Goal: Find specific page/section: Find specific page/section

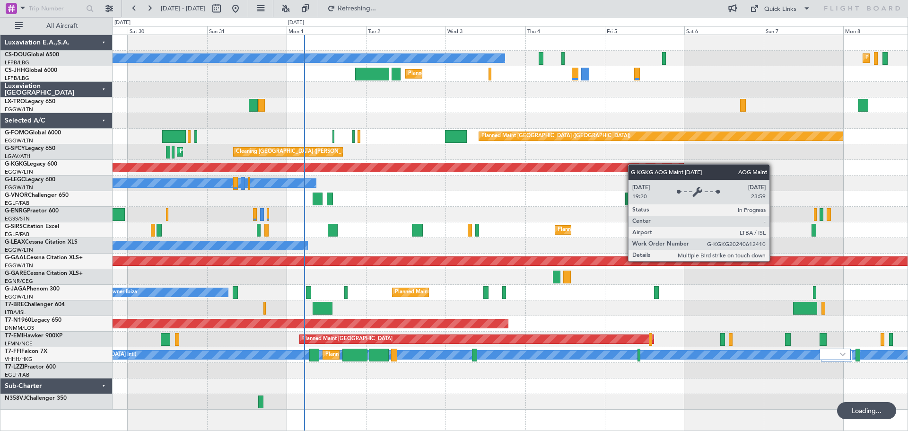
click at [494, 166] on div "Planned Maint [GEOGRAPHIC_DATA] ([GEOGRAPHIC_DATA]) No Crew Planned Maint [GEOG…" at bounding box center [509, 222] width 795 height 374
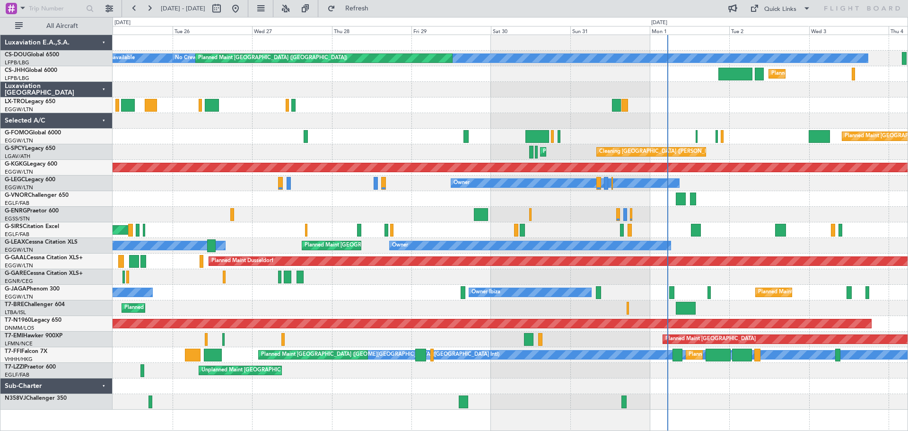
click at [775, 126] on div at bounding box center [509, 121] width 795 height 16
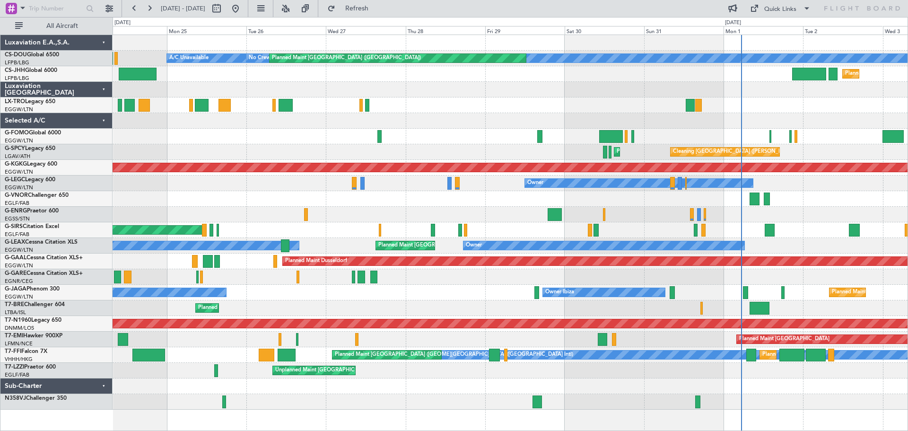
click at [458, 121] on div at bounding box center [509, 121] width 795 height 16
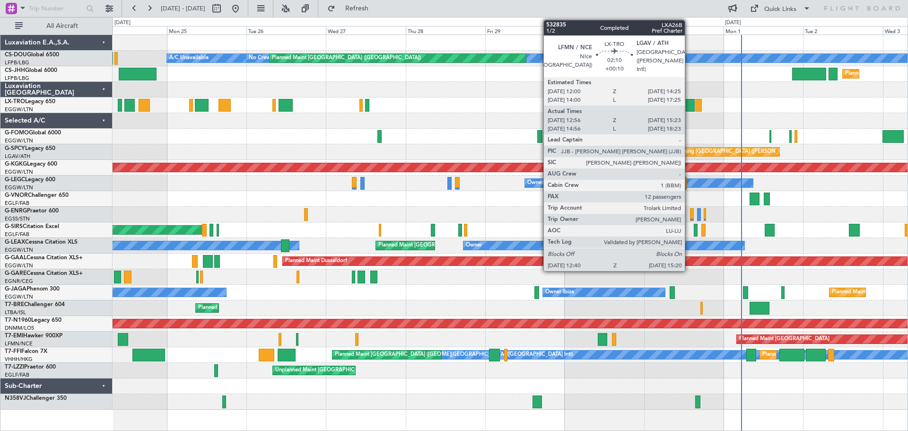
click at [689, 106] on div at bounding box center [689, 105] width 9 height 13
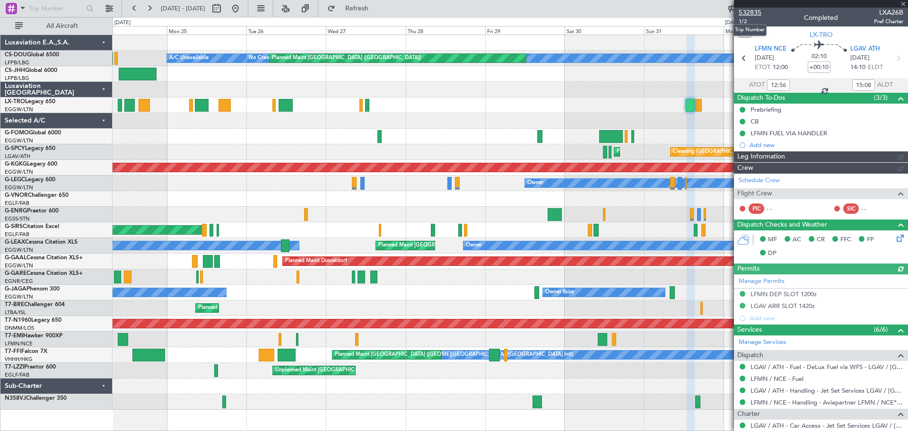
click at [753, 12] on span "532835" at bounding box center [749, 13] width 23 height 10
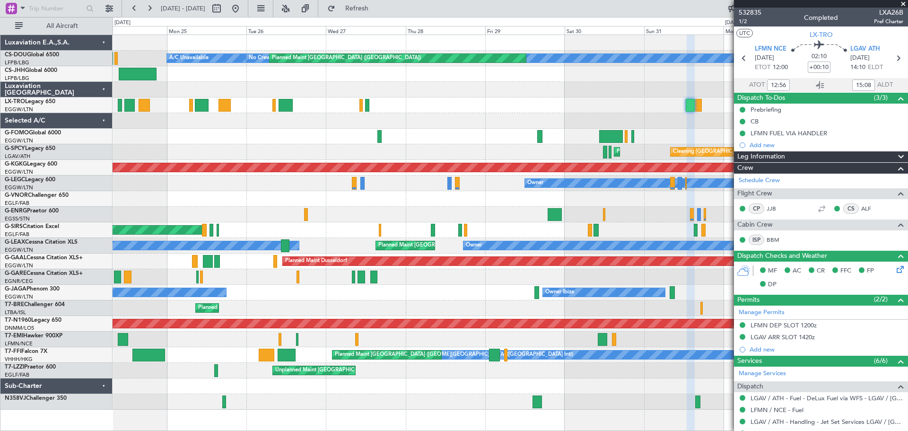
click at [903, 2] on span at bounding box center [902, 4] width 9 height 9
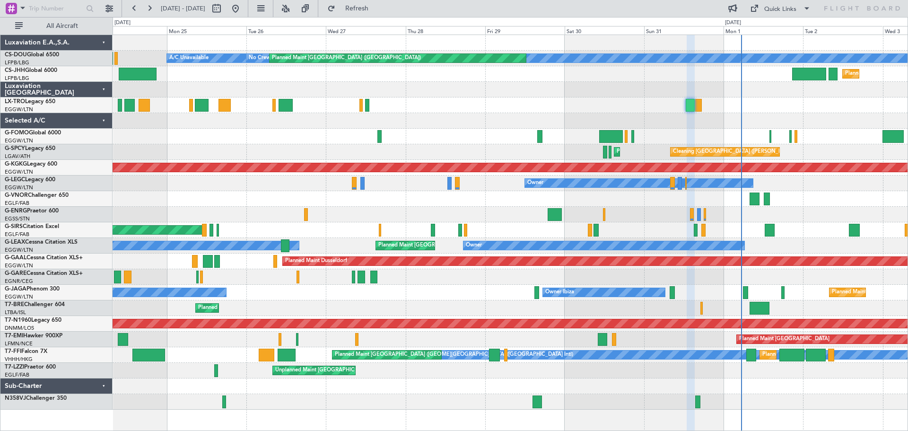
type input "0"
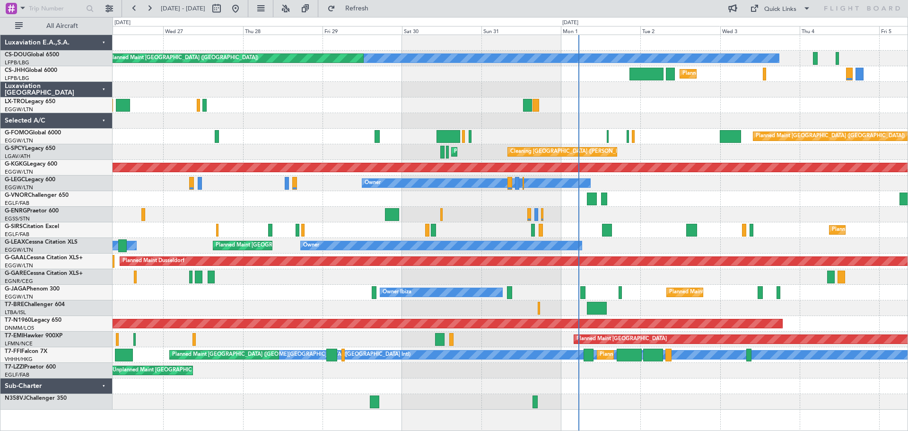
click at [531, 96] on div at bounding box center [509, 90] width 795 height 16
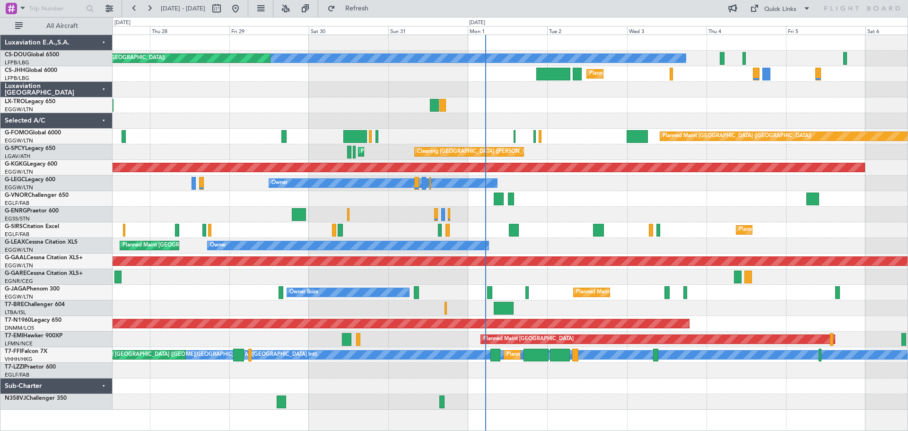
click at [459, 189] on div "Planned Maint Paris (Le Bourget) No Crew Planned Maint Paris (Le Bourget) Plann…" at bounding box center [509, 222] width 795 height 374
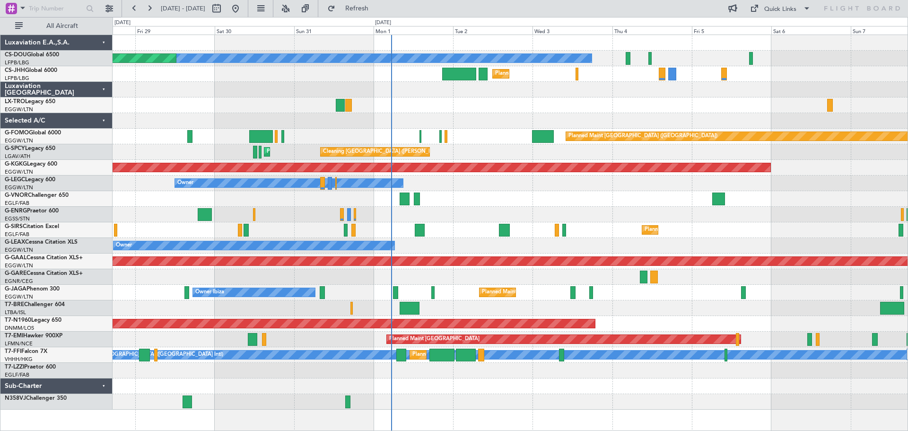
click at [156, 83] on div at bounding box center [509, 90] width 795 height 16
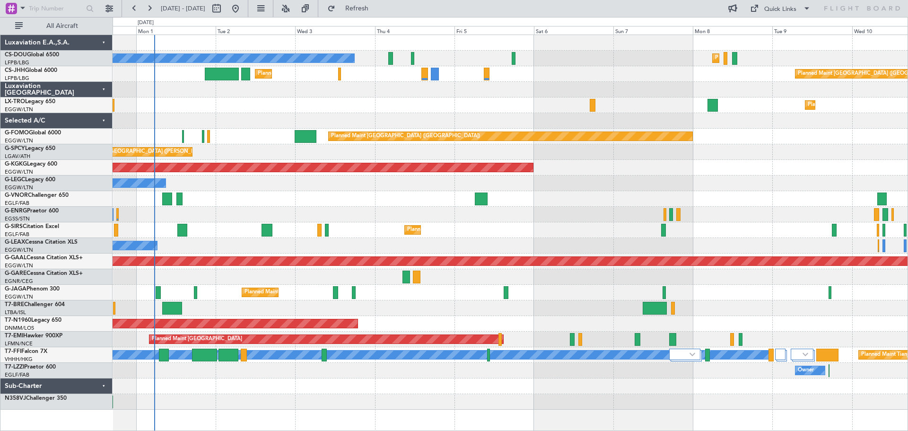
click at [452, 95] on div at bounding box center [509, 90] width 795 height 16
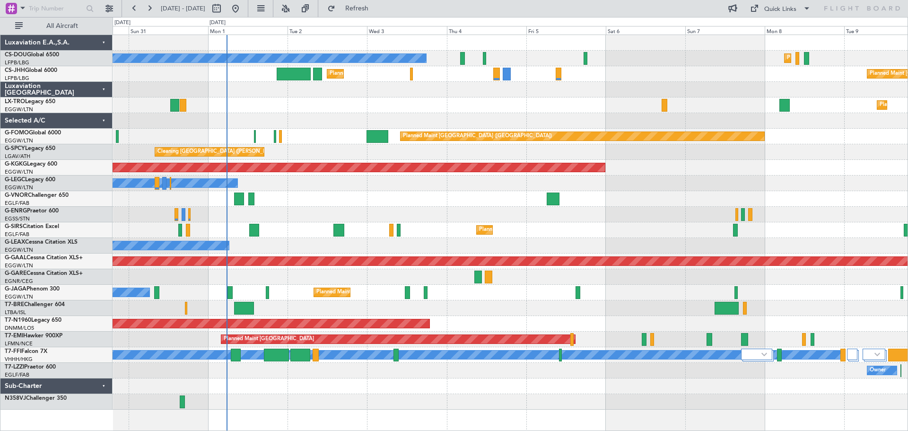
click at [303, 196] on div at bounding box center [509, 199] width 795 height 16
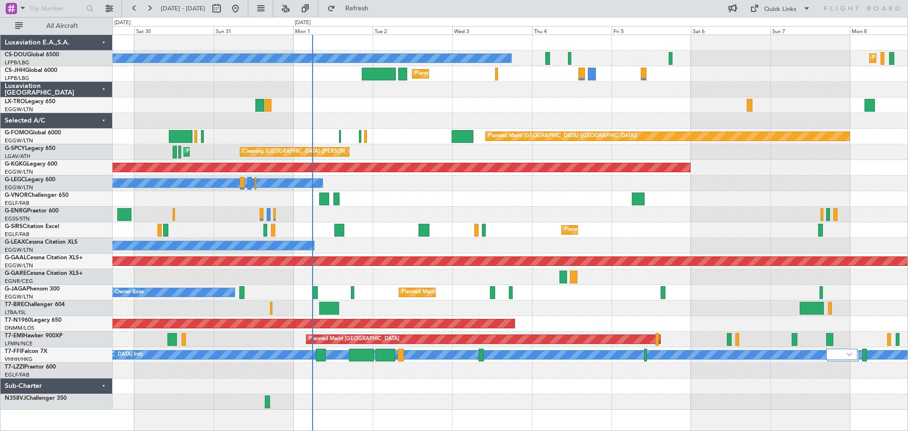
click at [341, 105] on div "Planned Maint Dusseldorf" at bounding box center [509, 105] width 795 height 16
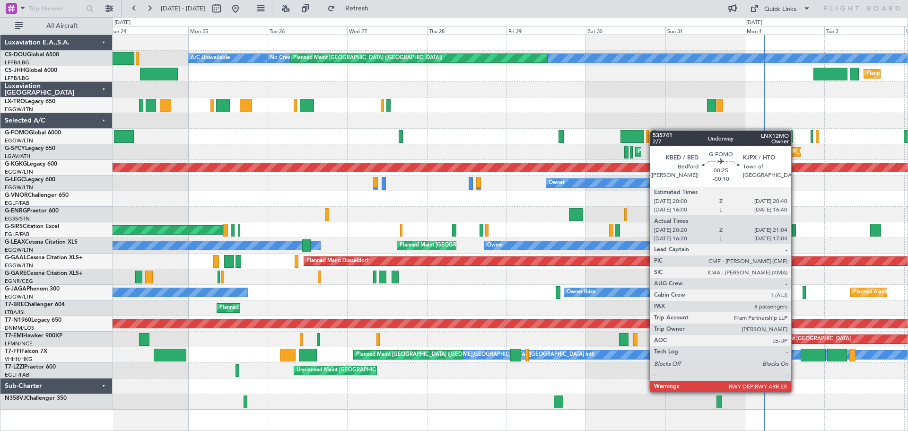
click at [654, 130] on div "No Crew Planned Maint Paris (Le Bourget) A/C Unavailable Planned Maint Paris (L…" at bounding box center [509, 222] width 795 height 374
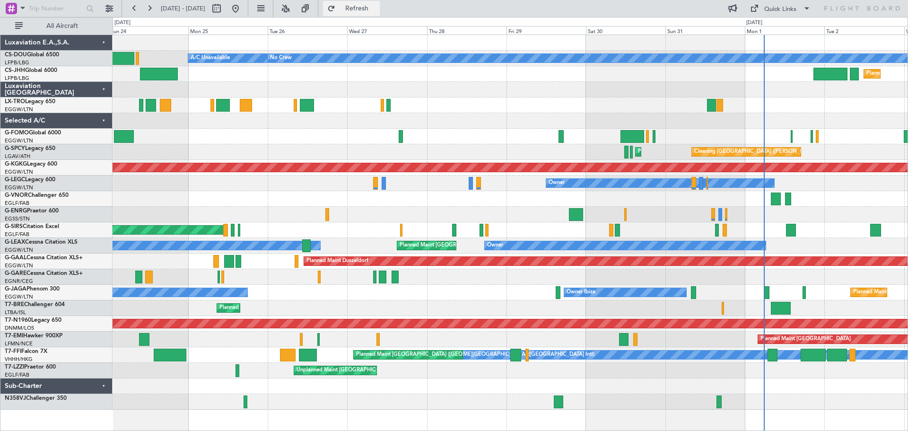
click at [377, 6] on span "Refresh" at bounding box center [357, 8] width 40 height 7
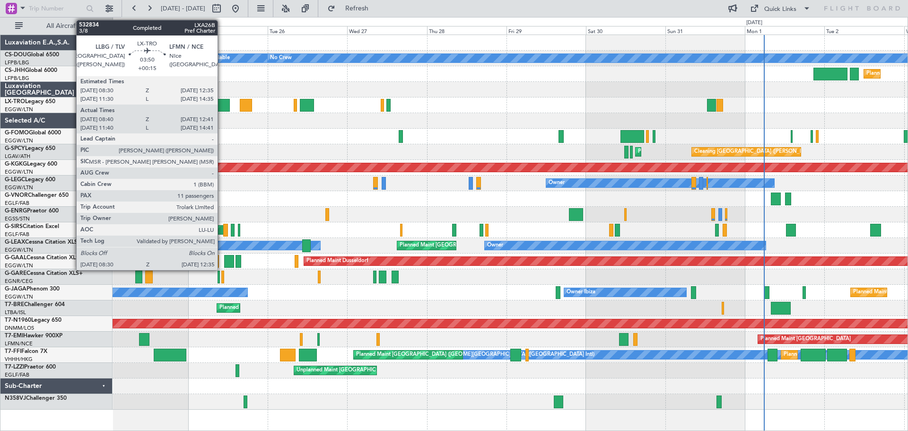
click at [222, 107] on div at bounding box center [223, 105] width 14 height 13
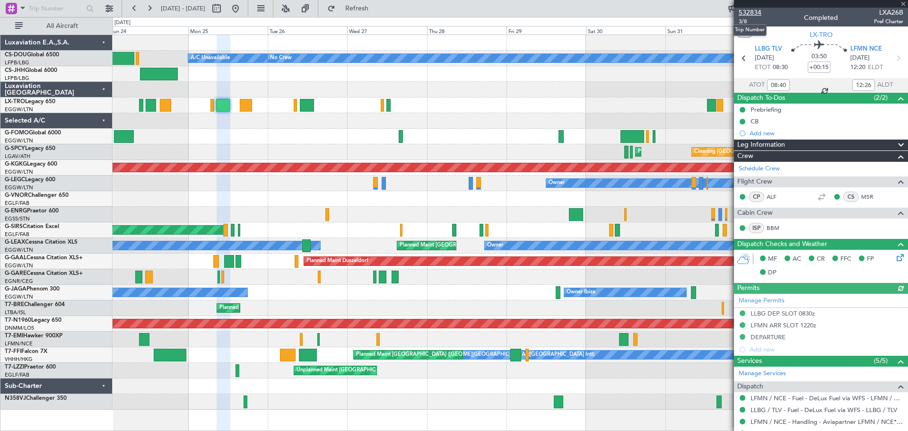
click at [748, 14] on span "532834" at bounding box center [749, 13] width 23 height 10
click at [902, 4] on span at bounding box center [902, 4] width 9 height 9
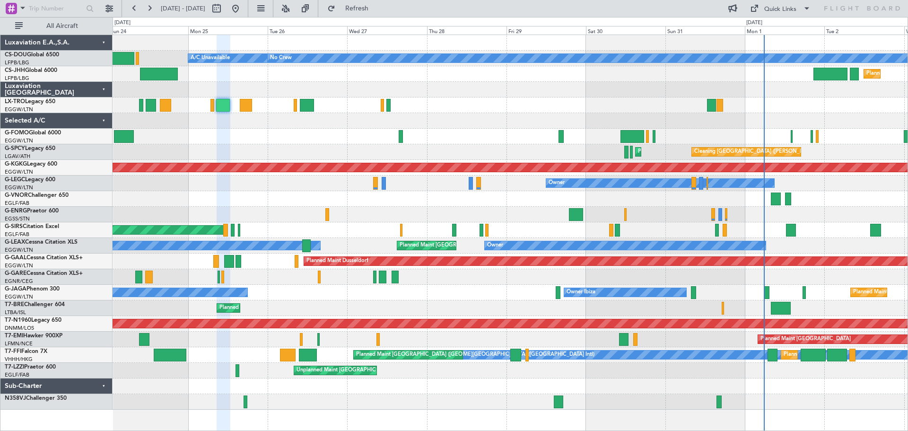
type input "0"
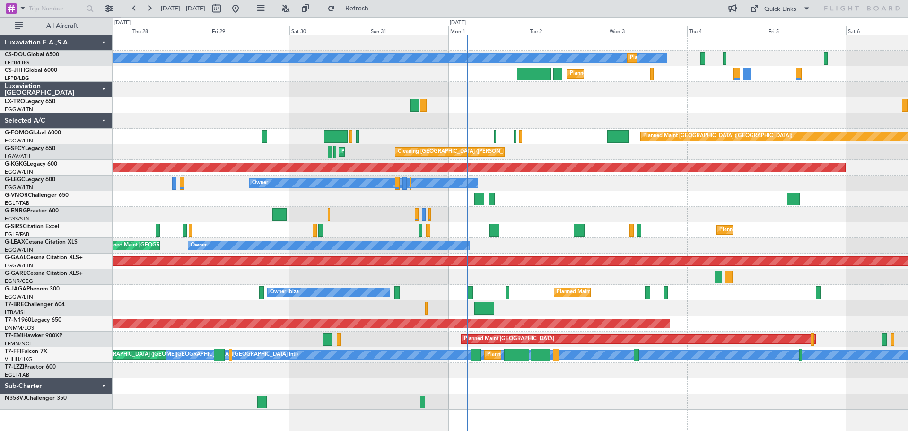
click at [330, 98] on div at bounding box center [509, 105] width 795 height 16
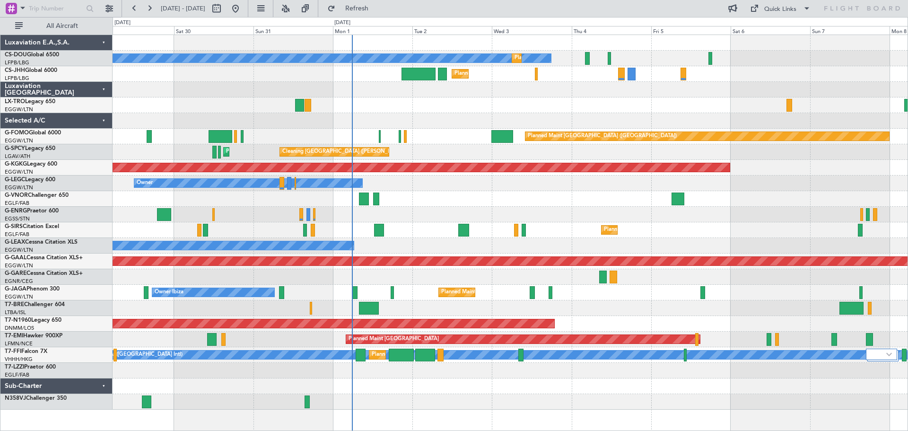
click at [447, 106] on div "Planned Maint Dusseldorf" at bounding box center [509, 105] width 795 height 16
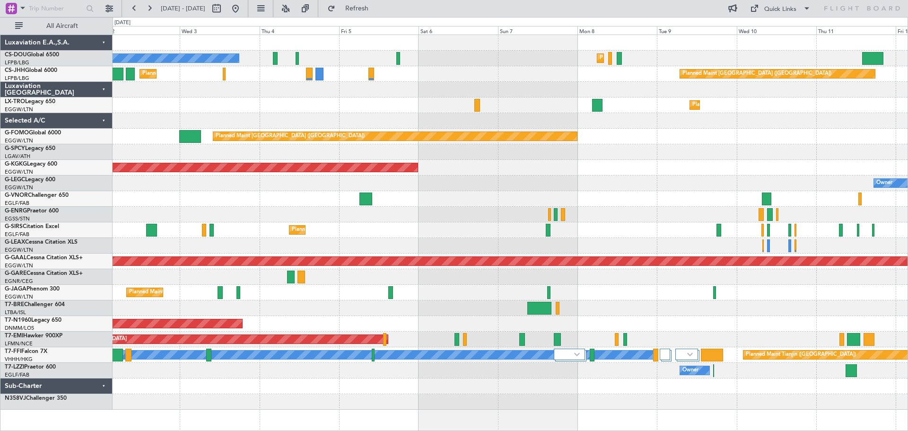
click at [405, 201] on div "Planned Maint Paris (Le Bourget) No Crew Planned Maint Paris (Le Bourget) Plann…" at bounding box center [509, 222] width 795 height 374
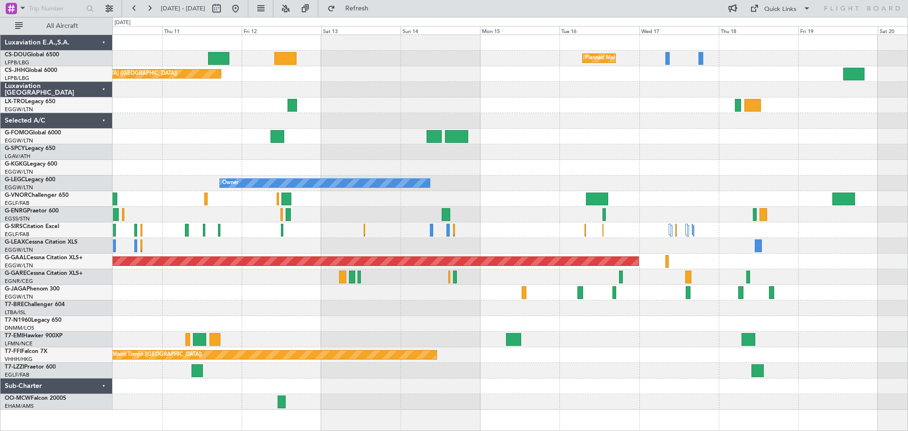
click at [472, 182] on div "Owner" at bounding box center [509, 183] width 795 height 16
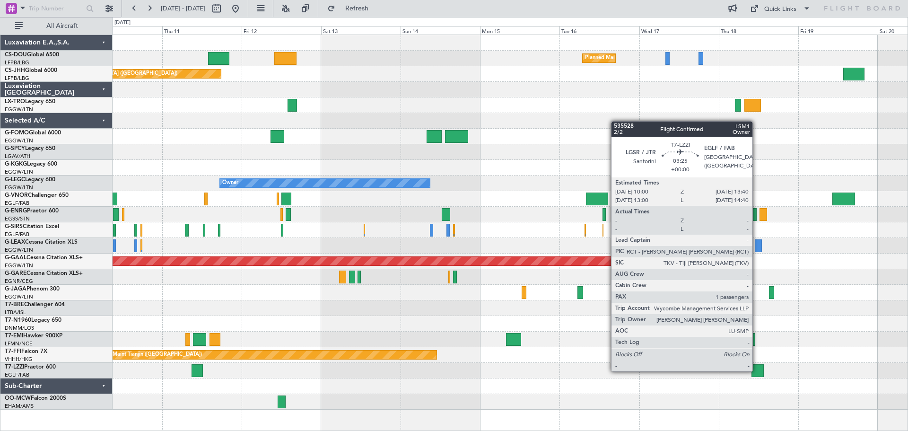
click at [756, 370] on div at bounding box center [757, 370] width 12 height 13
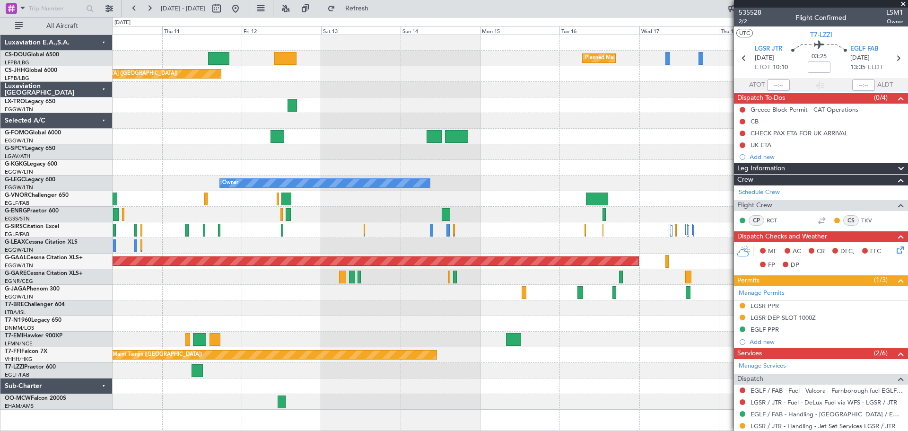
click at [903, 6] on span at bounding box center [902, 4] width 9 height 9
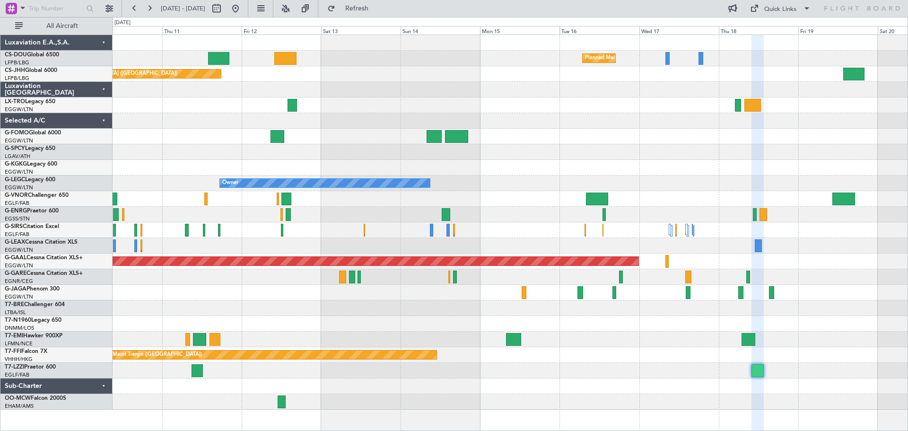
type input "0"
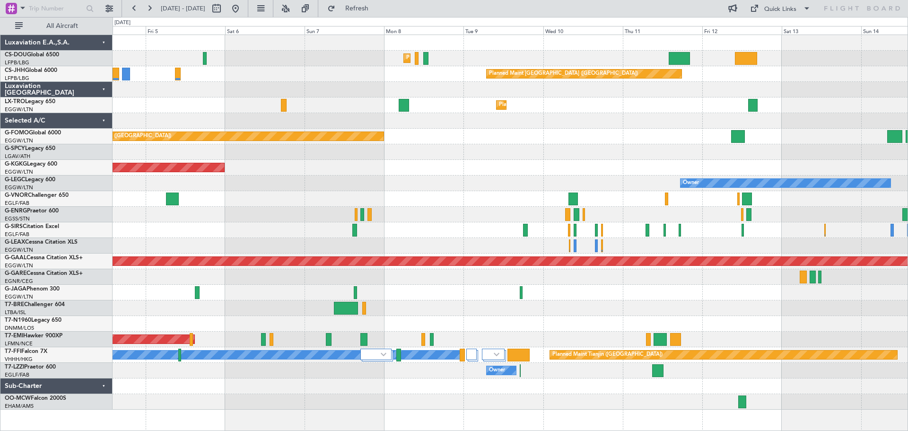
click at [763, 144] on div "Planned Maint [GEOGRAPHIC_DATA] ([GEOGRAPHIC_DATA])" at bounding box center [509, 137] width 795 height 16
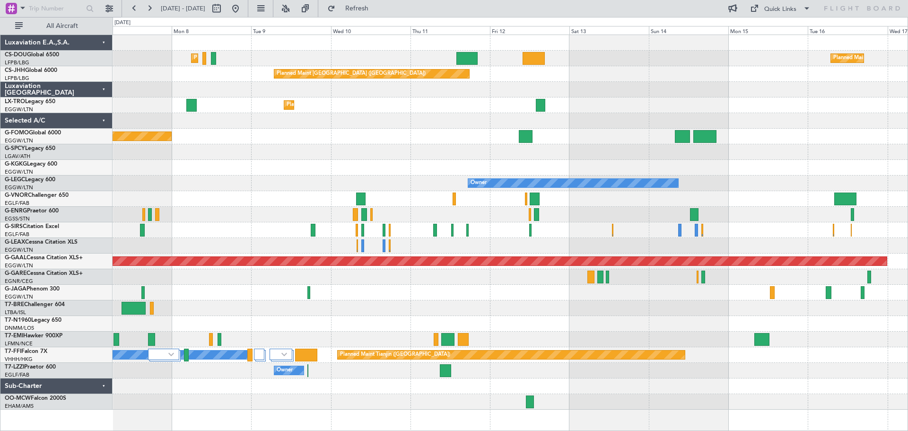
click at [389, 170] on div "AOG Maint [GEOGRAPHIC_DATA] (Ataturk)" at bounding box center [509, 168] width 795 height 16
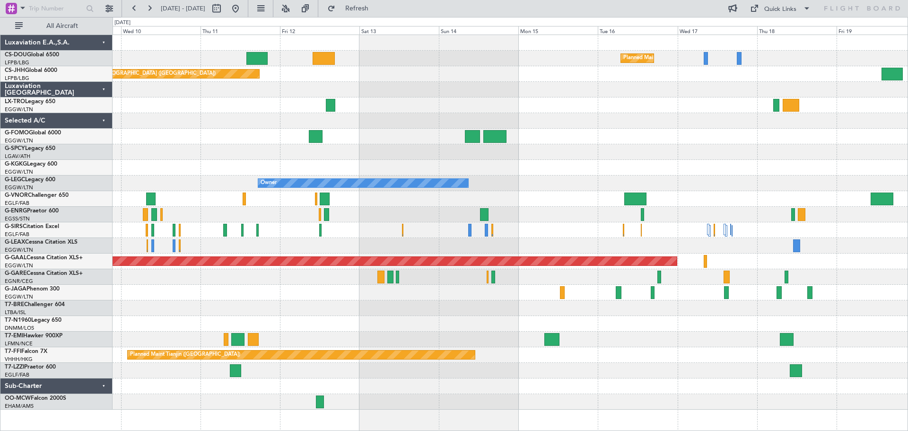
click at [628, 209] on div at bounding box center [509, 215] width 795 height 16
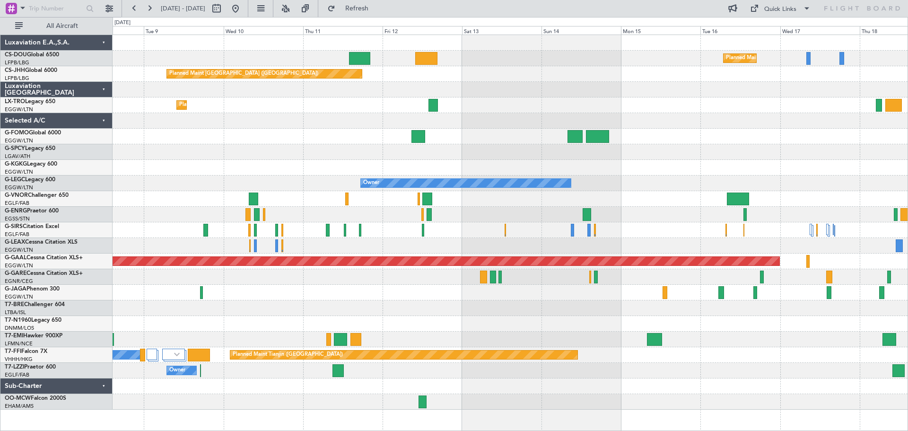
click at [459, 203] on div "Planned Maint Paris (Le Bourget) Planned Maint Paris (Le Bourget) Planned Maint…" at bounding box center [509, 222] width 795 height 374
click at [303, 217] on div at bounding box center [509, 215] width 795 height 16
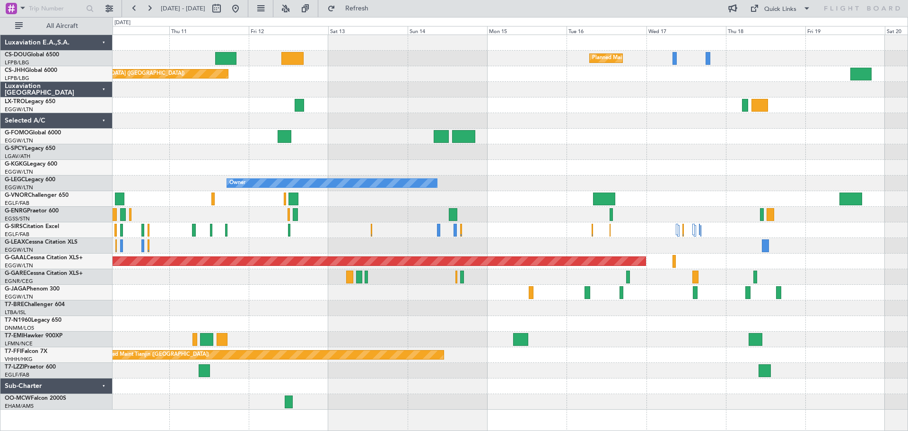
click at [623, 213] on div at bounding box center [509, 215] width 795 height 16
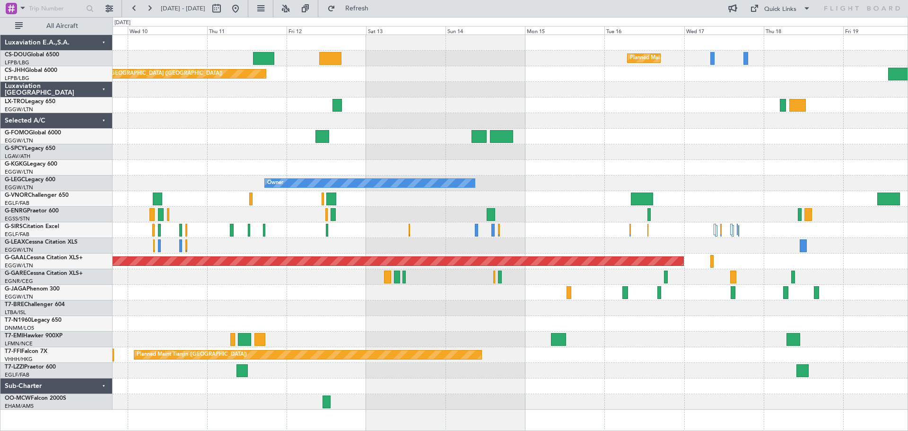
click at [416, 219] on div at bounding box center [509, 215] width 795 height 16
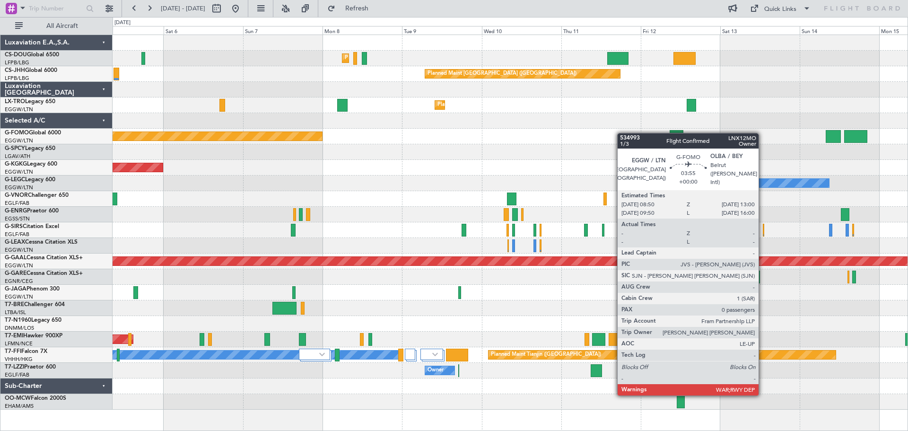
click at [679, 136] on div "Planned Maint Paris (Le Bourget) Planned Maint Paris (Le Bourget) Planned Maint…" at bounding box center [509, 222] width 795 height 374
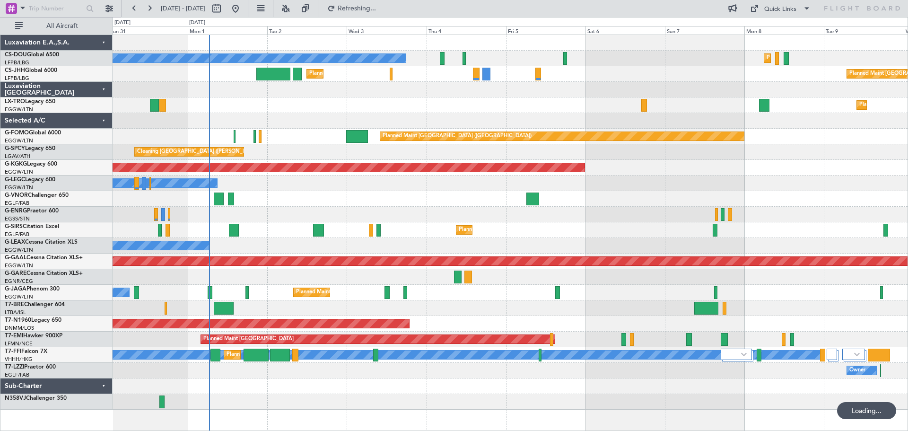
click at [393, 93] on div at bounding box center [509, 90] width 795 height 16
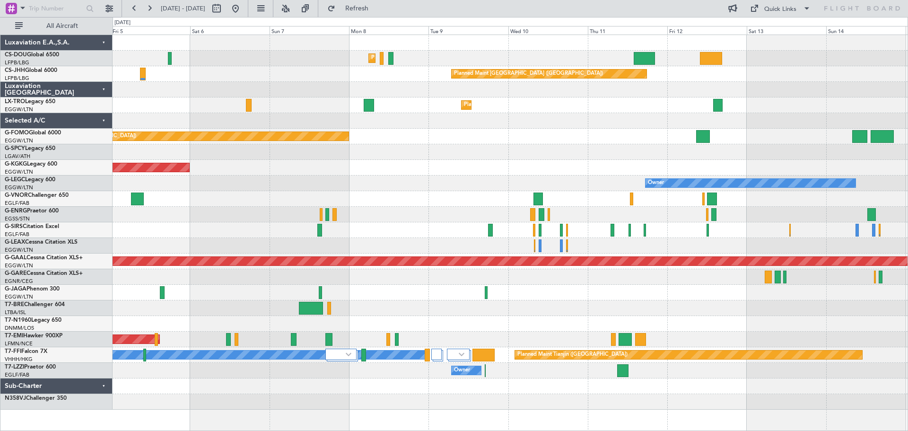
click at [290, 165] on div "AOG Maint [GEOGRAPHIC_DATA] (Ataturk)" at bounding box center [509, 168] width 795 height 16
click at [377, 6] on span "Refresh" at bounding box center [357, 8] width 40 height 7
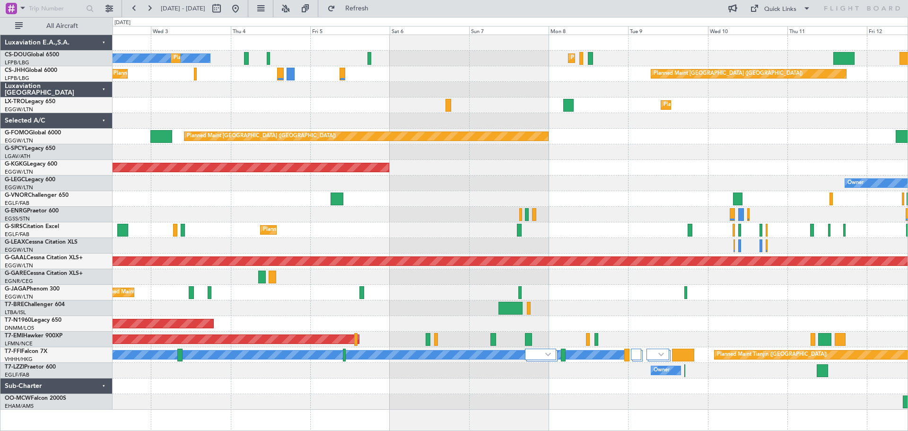
click at [511, 174] on div "AOG Maint [GEOGRAPHIC_DATA] (Ataturk)" at bounding box center [509, 168] width 795 height 16
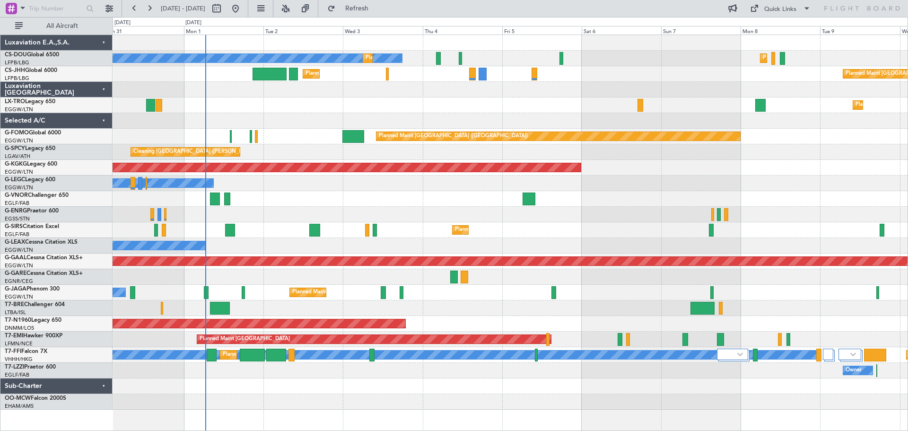
click at [467, 104] on div "Planned Maint Dusseldorf" at bounding box center [509, 105] width 795 height 16
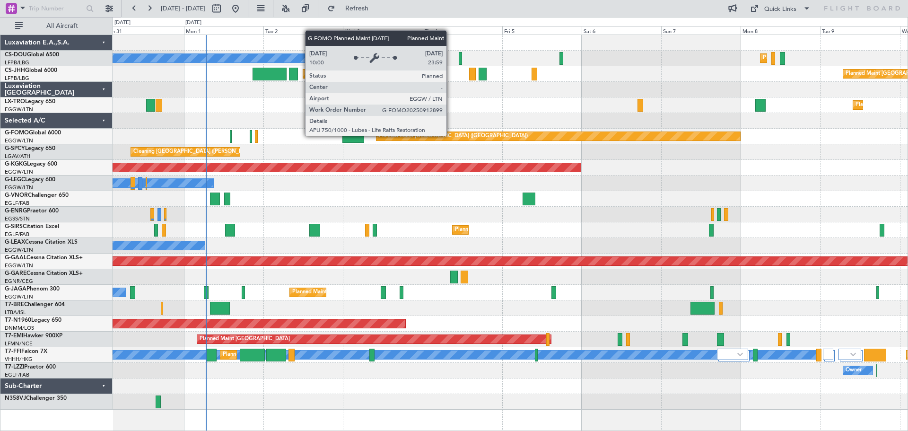
click at [450, 135] on div "Planned Maint [GEOGRAPHIC_DATA] ([GEOGRAPHIC_DATA])" at bounding box center [453, 136] width 149 height 14
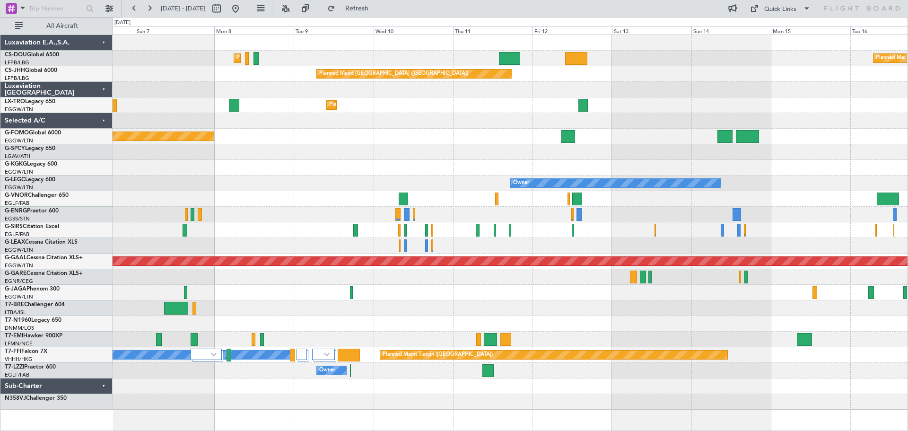
click at [228, 162] on div "Planned Maint Paris (Le Bourget) Planned Maint Paris (Le Bourget) Planned Maint…" at bounding box center [509, 222] width 795 height 374
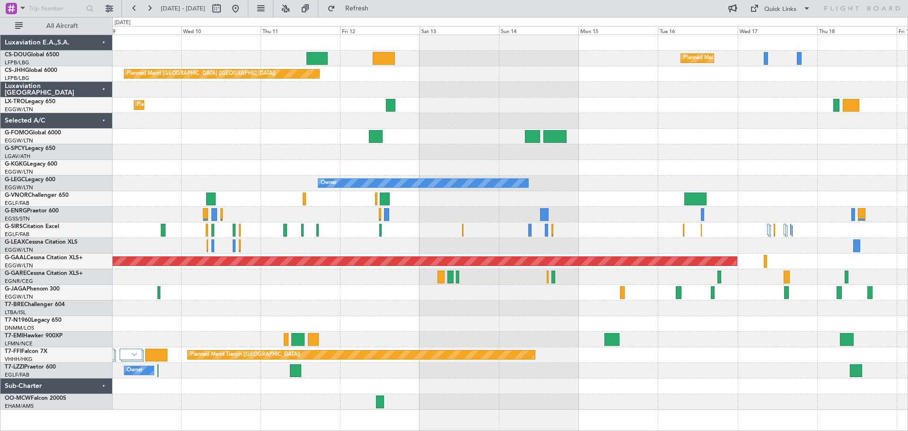
click at [309, 152] on div at bounding box center [509, 152] width 795 height 16
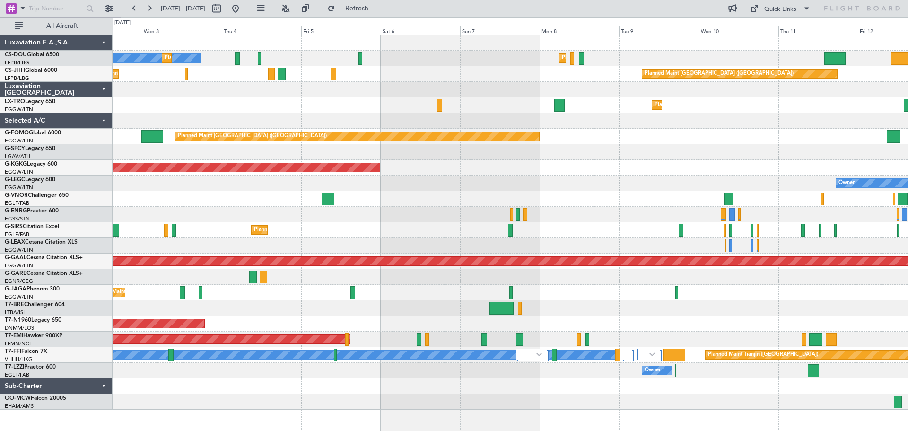
click at [706, 169] on div "AOG Maint [GEOGRAPHIC_DATA] (Ataturk)" at bounding box center [509, 168] width 795 height 16
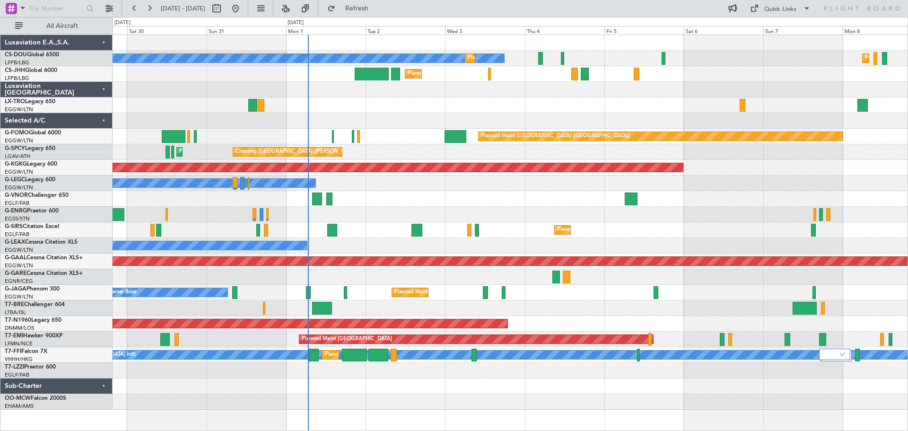
click at [506, 195] on div "No Crew Planned Maint Paris (Le Bourget) Planned Maint Paris (Le Bourget) Plann…" at bounding box center [509, 222] width 795 height 374
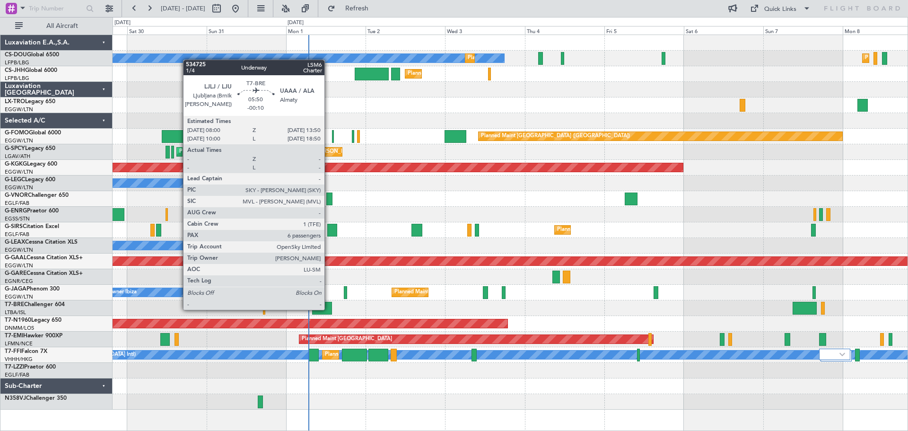
click at [329, 309] on div at bounding box center [321, 308] width 19 height 13
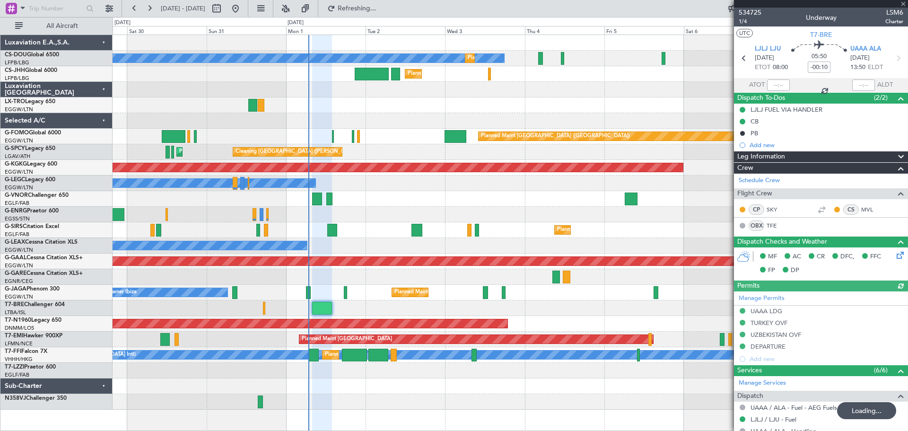
scroll to position [277, 0]
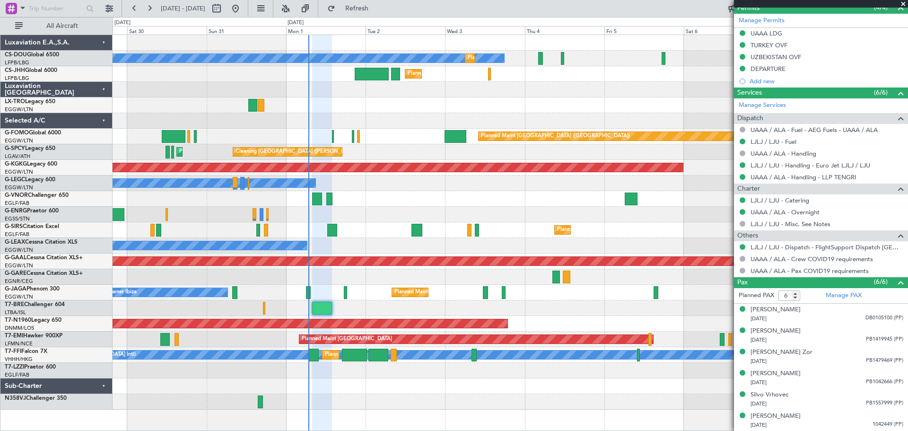
click at [902, 3] on span at bounding box center [902, 4] width 9 height 9
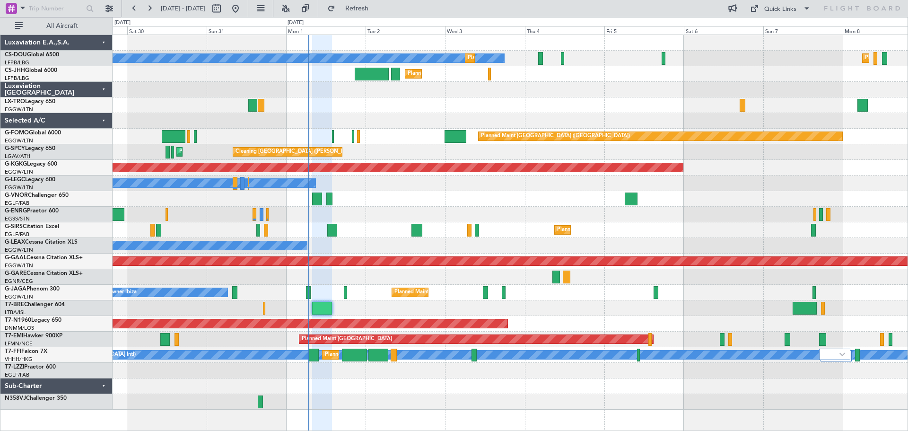
type input "0"
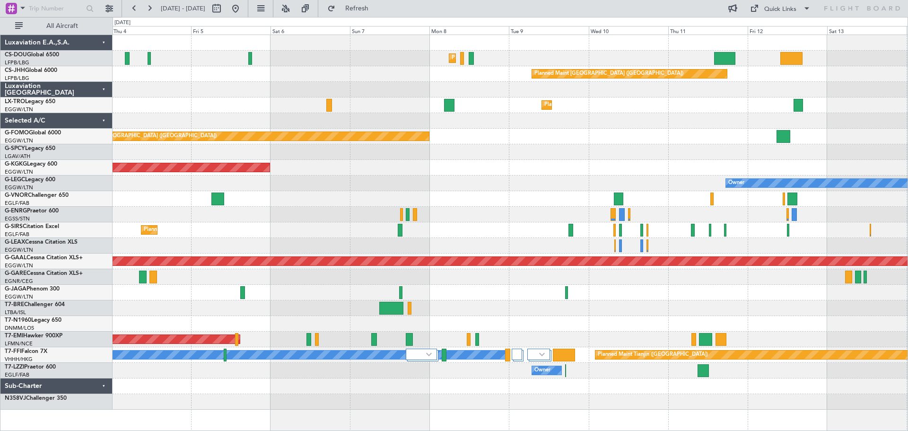
click at [209, 88] on div "Planned Maint Paris (Le Bourget) Planned Maint Paris (Le Bourget) Planned Maint…" at bounding box center [509, 222] width 795 height 374
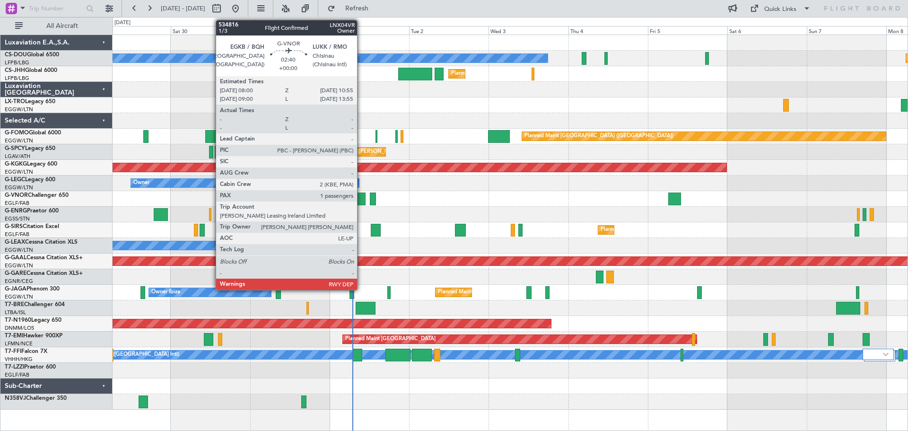
click at [361, 200] on div at bounding box center [360, 198] width 10 height 13
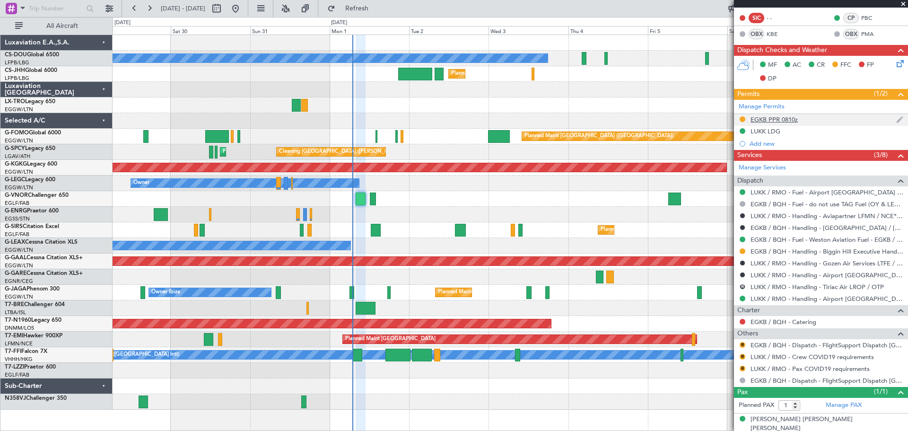
scroll to position [207, 0]
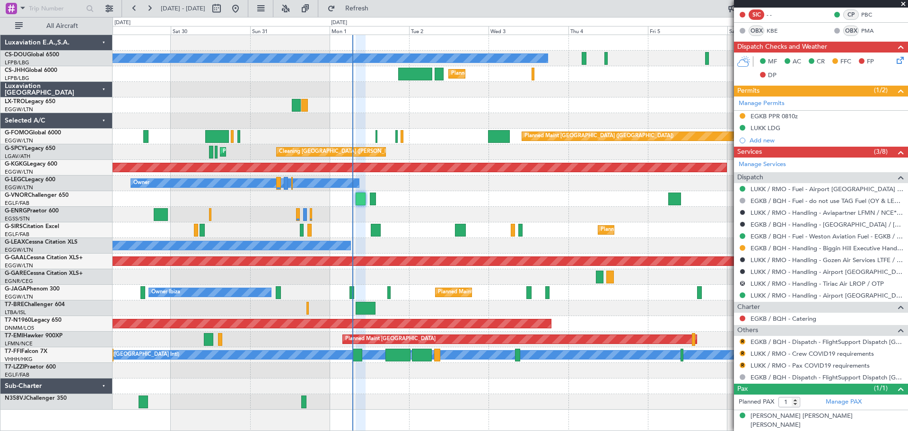
click at [901, 2] on span at bounding box center [902, 4] width 9 height 9
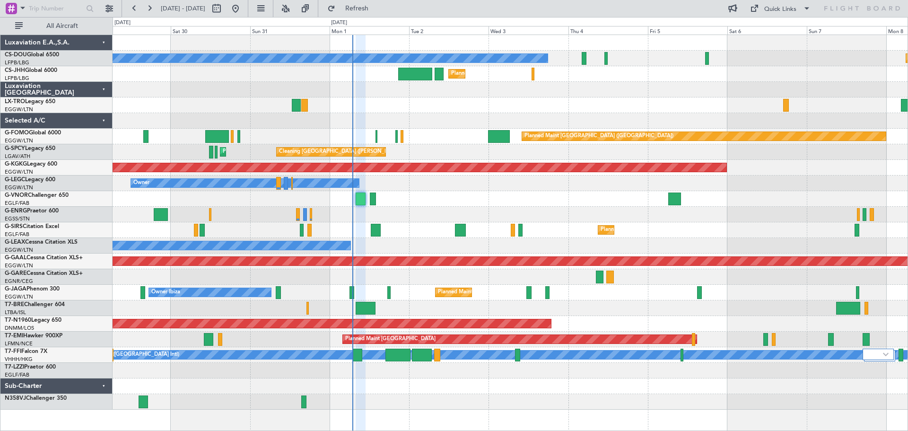
type input "0"
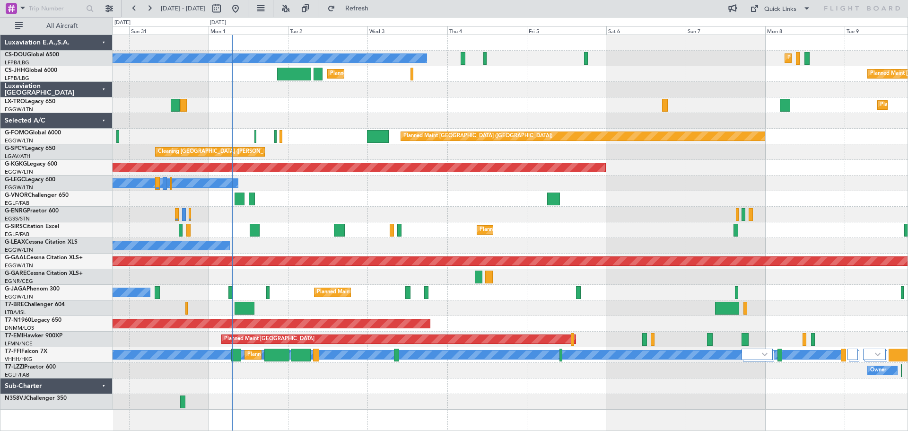
click at [433, 189] on div "Owner Owner" at bounding box center [509, 183] width 795 height 16
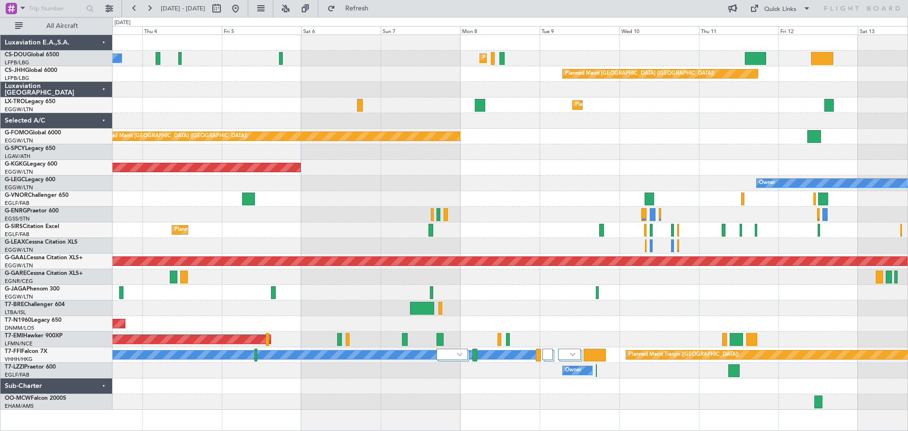
click at [510, 173] on div "AOG Maint [GEOGRAPHIC_DATA] (Ataturk)" at bounding box center [509, 168] width 795 height 16
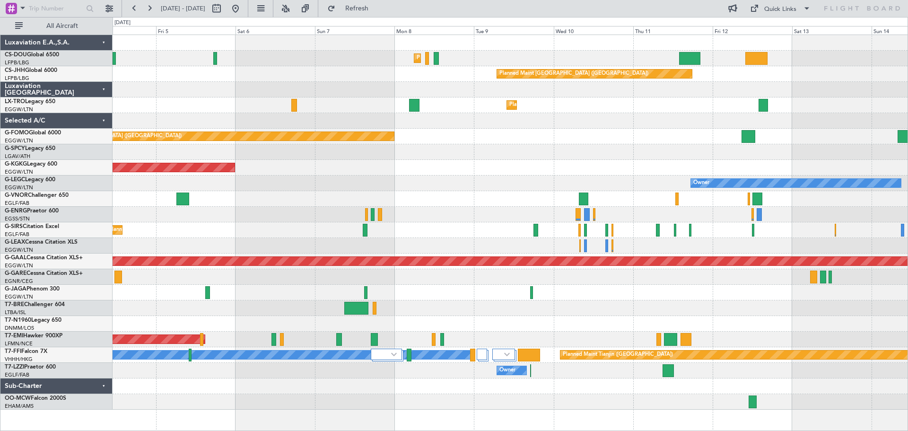
click at [514, 186] on div "Owner" at bounding box center [509, 183] width 795 height 16
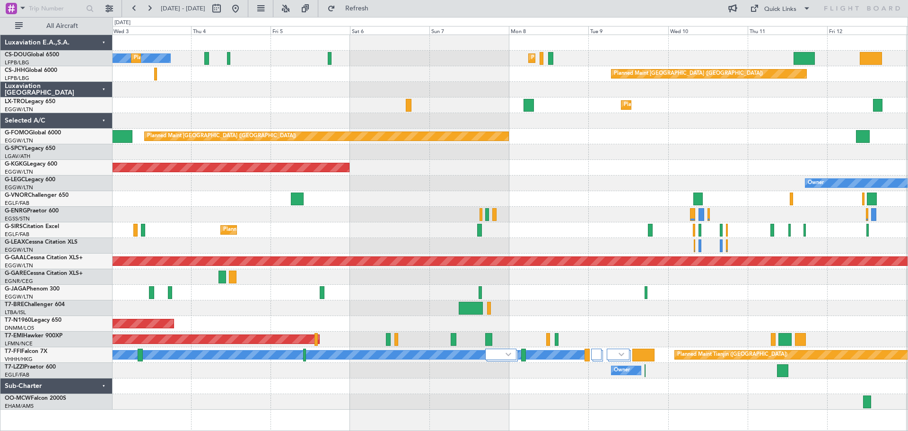
click at [388, 174] on div "Planned Maint Paris (Le Bourget) No Crew Planned Maint Paris (Le Bourget) Plann…" at bounding box center [509, 222] width 795 height 374
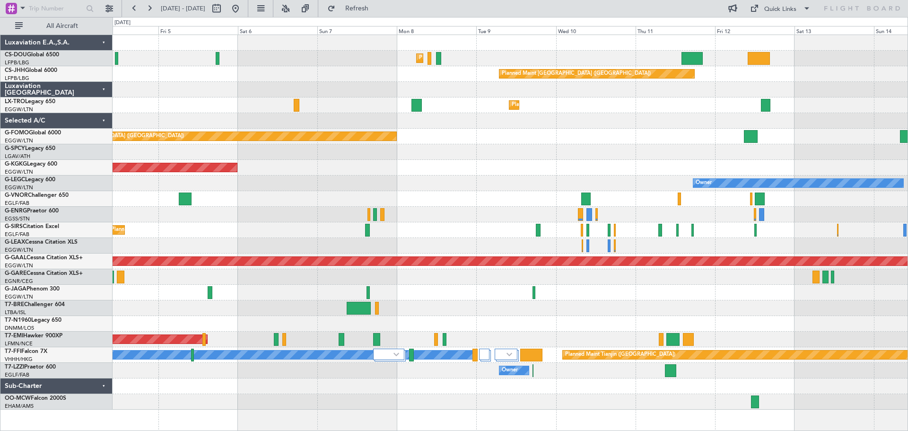
click at [519, 167] on div "Planned Maint [GEOGRAPHIC_DATA] ([GEOGRAPHIC_DATA]) Planned Maint [GEOGRAPHIC_D…" at bounding box center [509, 222] width 795 height 374
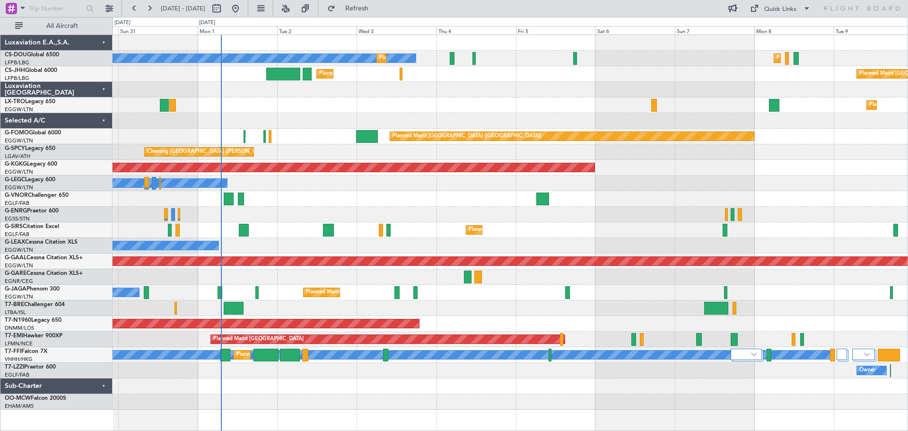
click at [710, 166] on div "AOG Maint [GEOGRAPHIC_DATA] (Ataturk)" at bounding box center [509, 168] width 795 height 16
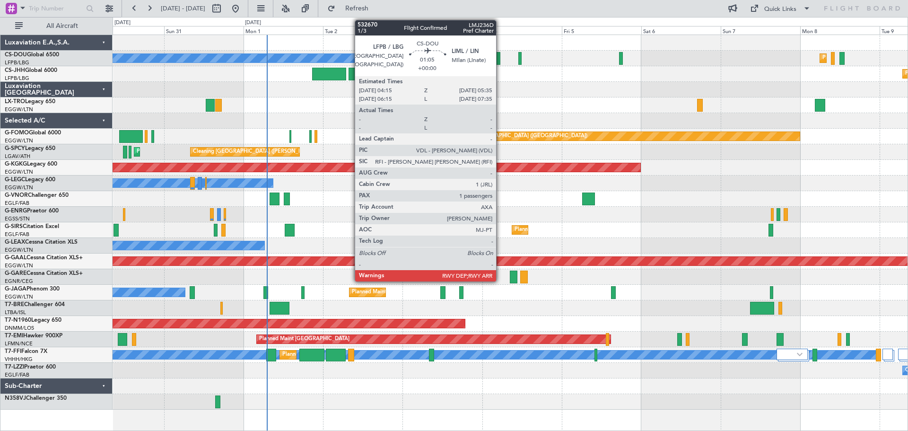
click at [500, 61] on div at bounding box center [497, 58] width 5 height 13
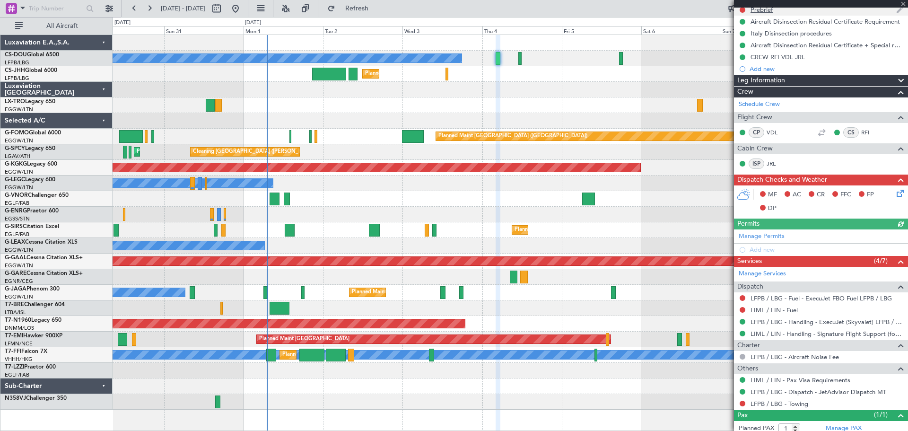
scroll to position [150, 0]
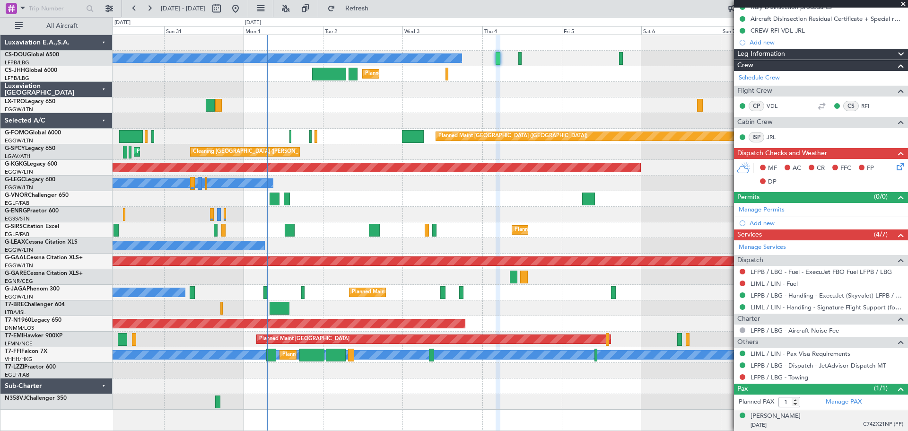
click at [880, 425] on span "C74ZX21NP (PP)" at bounding box center [883, 424] width 40 height 8
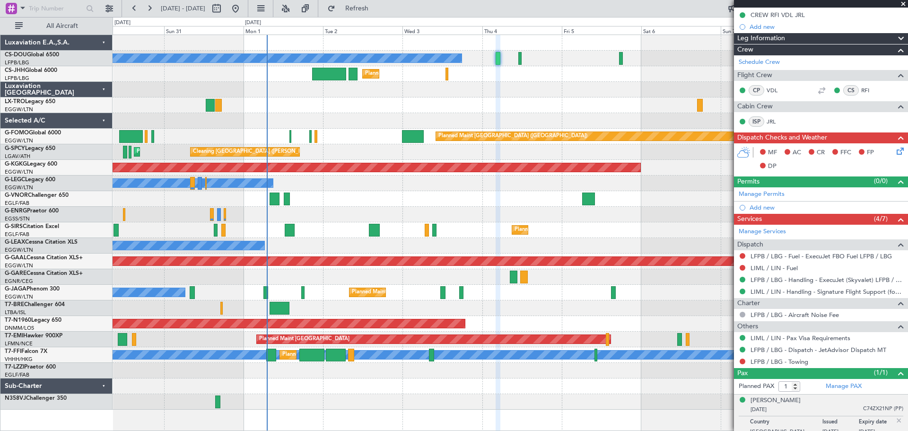
scroll to position [173, 0]
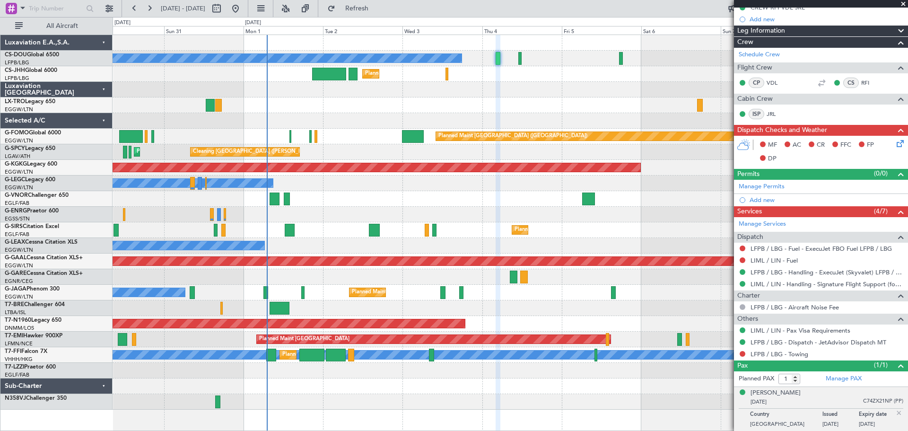
click at [894, 414] on img at bounding box center [898, 412] width 9 height 9
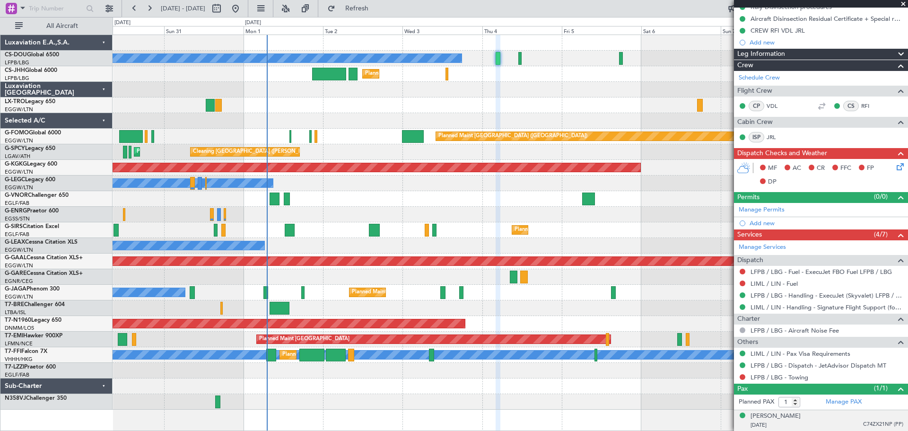
click at [903, 2] on span at bounding box center [902, 4] width 9 height 9
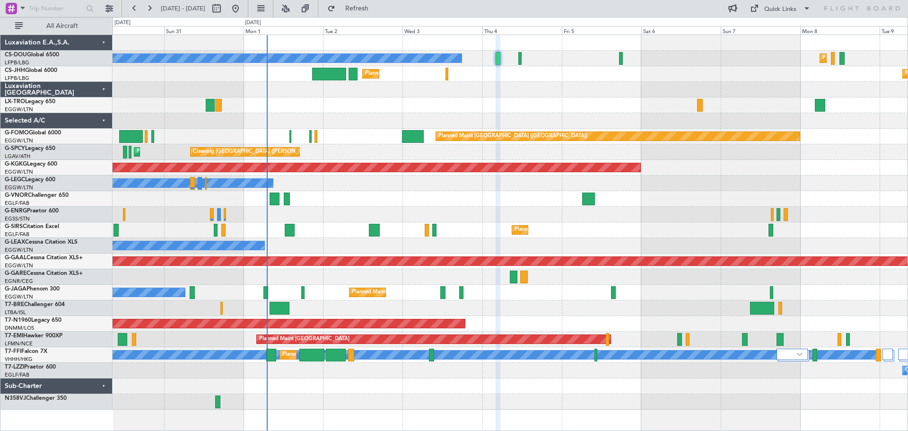
type input "0"
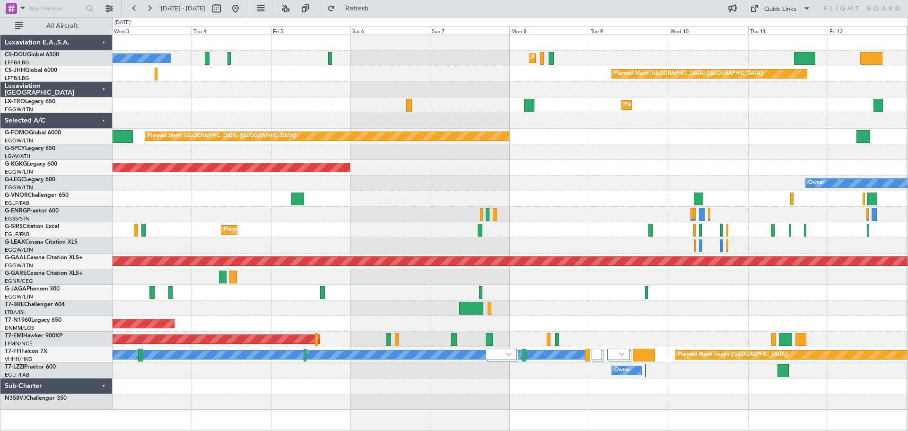
click at [505, 68] on div "Planned Maint Paris (Le Bourget) Planned Maint Paris (Le Bourget) No Crew Plann…" at bounding box center [509, 222] width 795 height 374
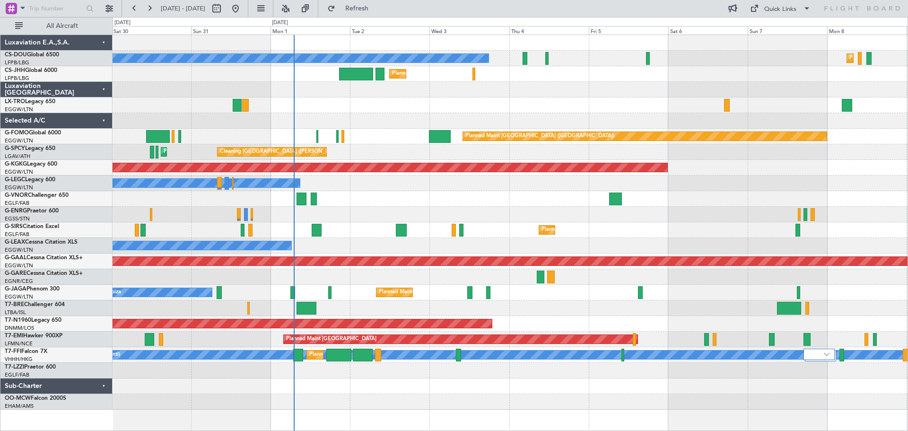
click at [591, 64] on div "Planned Maint [GEOGRAPHIC_DATA] ([GEOGRAPHIC_DATA]) Planned Maint [GEOGRAPHIC_D…" at bounding box center [509, 222] width 795 height 374
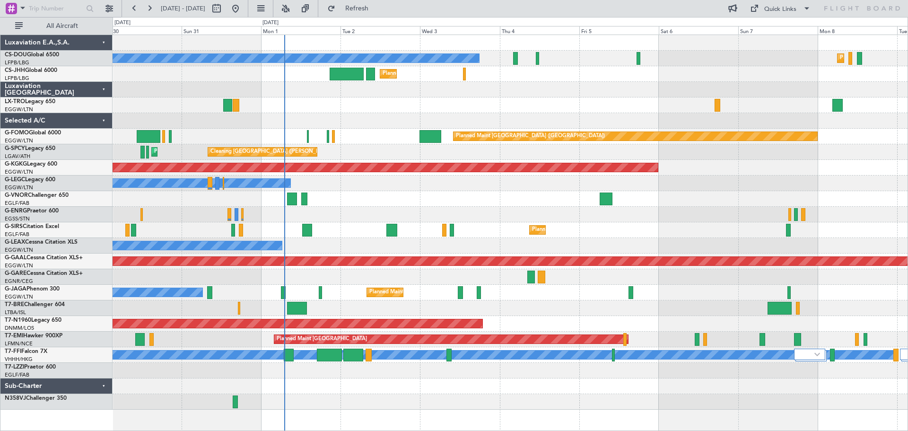
click at [478, 107] on div "Planned Maint Dusseldorf" at bounding box center [509, 105] width 795 height 16
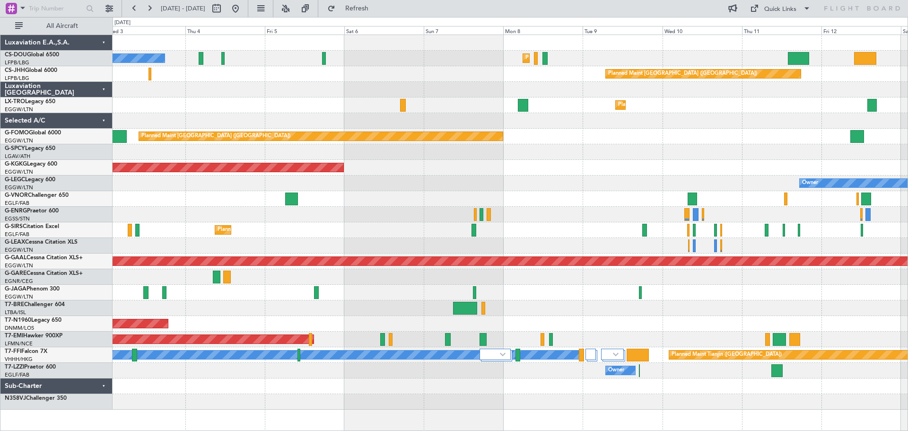
click at [451, 177] on div "Owner Owner" at bounding box center [509, 183] width 795 height 16
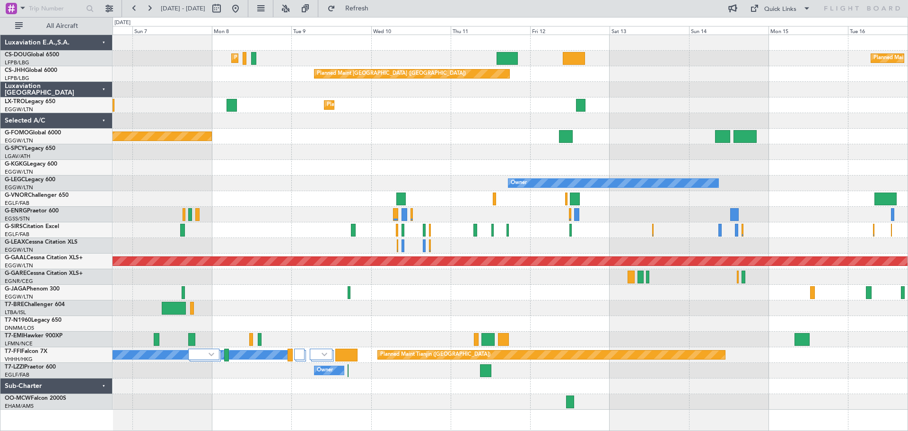
click at [416, 180] on div "Planned Maint Paris (Le Bourget) Planned Maint Paris (Le Bourget) Planned Maint…" at bounding box center [509, 222] width 795 height 374
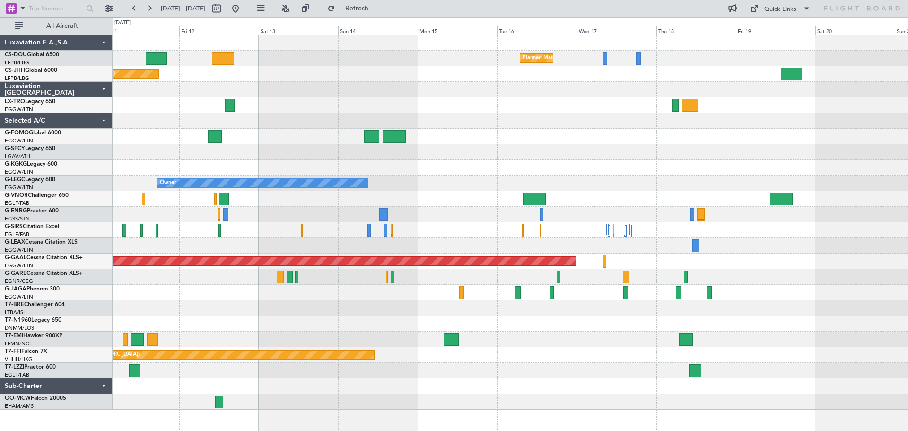
click at [301, 148] on div "Planned Maint Paris (Le Bourget) Planned Maint Paris (Le Bourget) Planned Maint…" at bounding box center [509, 222] width 795 height 374
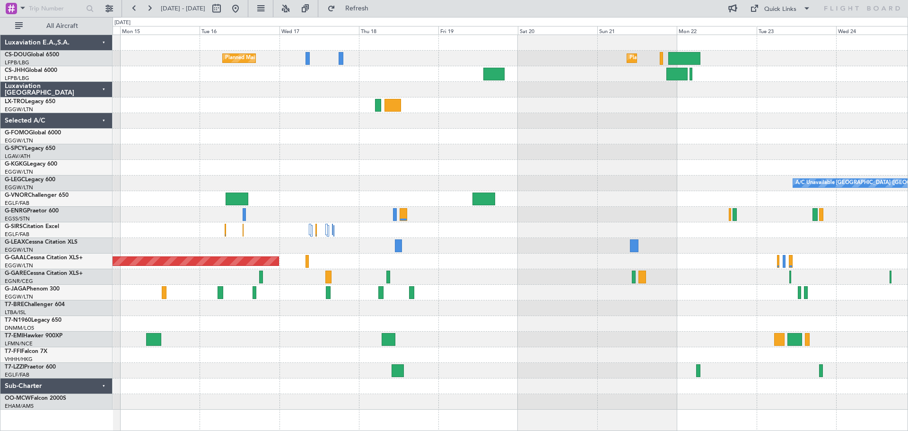
click at [367, 170] on div "Planned Maint [GEOGRAPHIC_DATA] ([GEOGRAPHIC_DATA]) Planned Maint [GEOGRAPHIC_D…" at bounding box center [509, 222] width 795 height 374
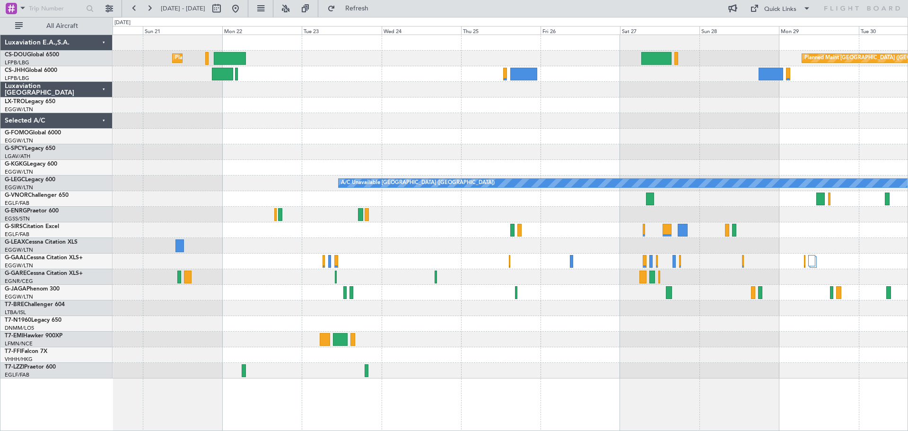
click at [206, 154] on div "Planned Maint Paris (Le Bourget) Planned Maint Paris (Le Bourget) A/C Unavailab…" at bounding box center [509, 206] width 795 height 343
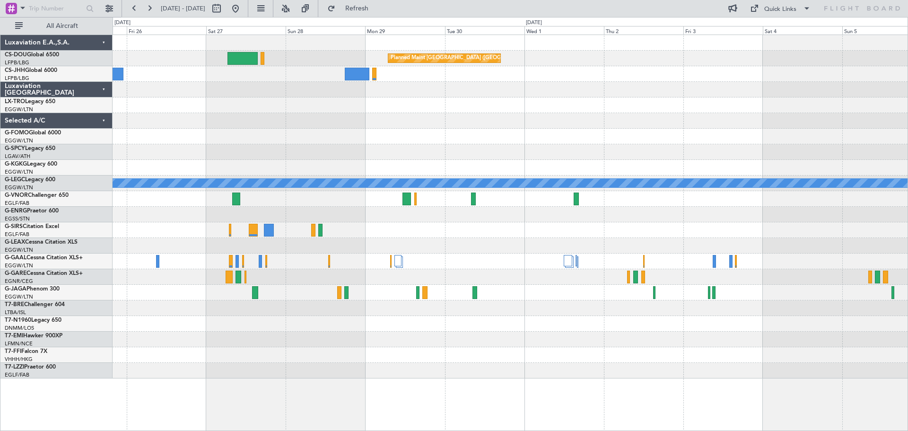
click at [199, 141] on div at bounding box center [509, 137] width 795 height 16
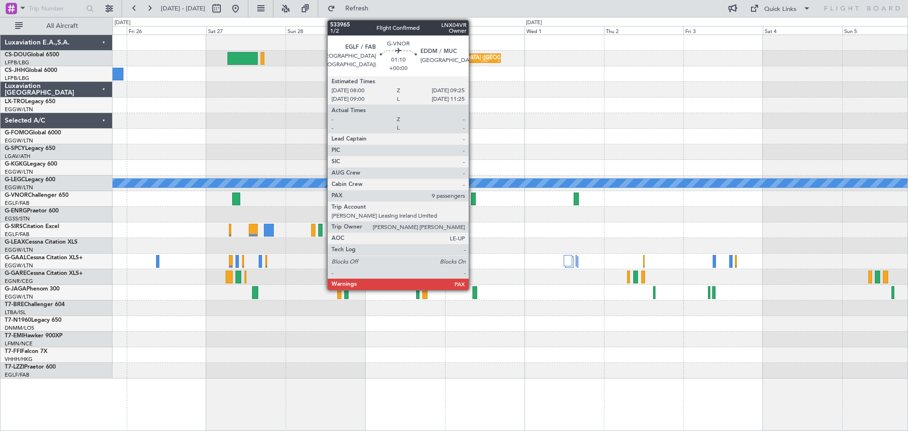
click at [473, 199] on div at bounding box center [473, 198] width 5 height 13
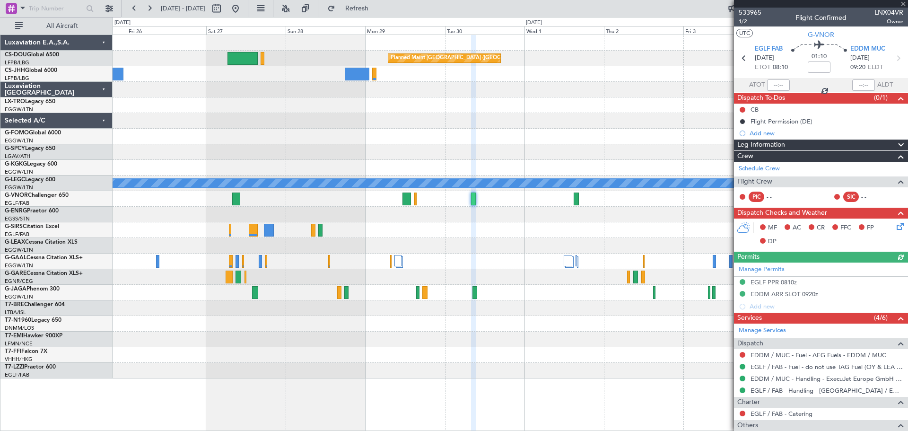
scroll to position [74, 0]
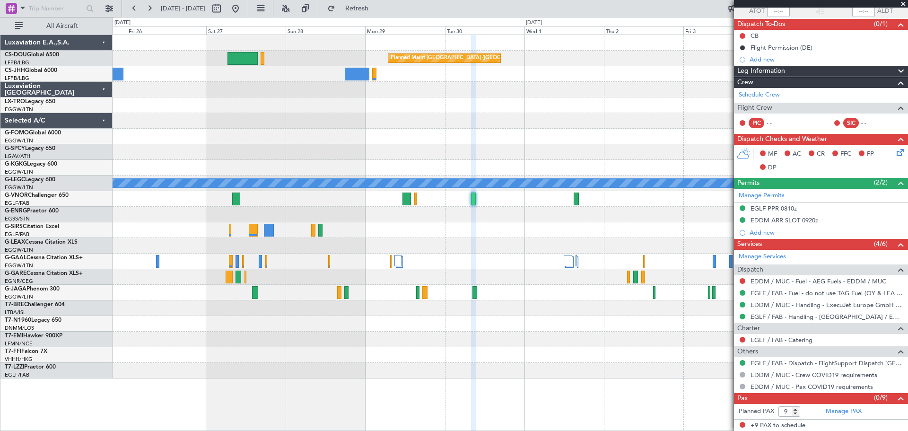
click at [902, 1] on span at bounding box center [902, 4] width 9 height 9
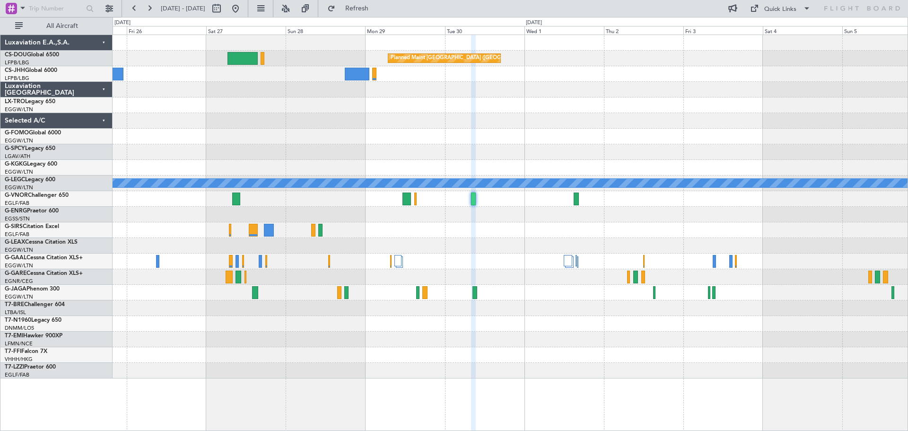
type input "0"
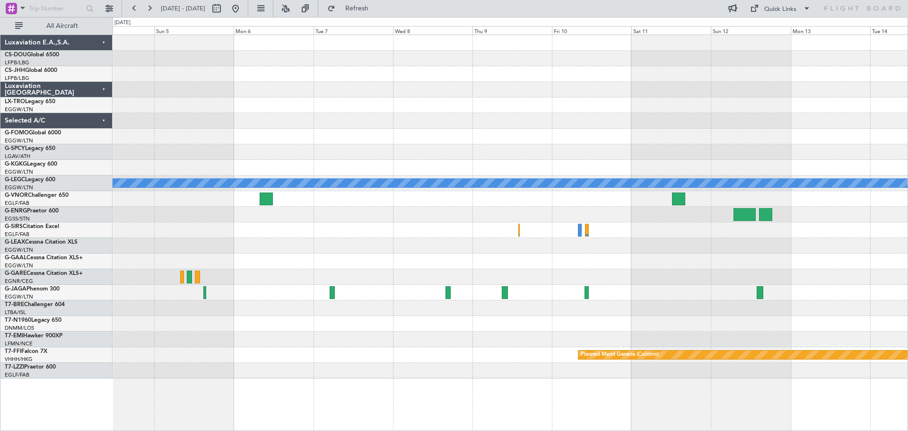
click at [45, 120] on div "A/C Unavailable London (Luton) Planned Maint Geneva (Cointrin) Luxaviation E.A.…" at bounding box center [454, 224] width 908 height 414
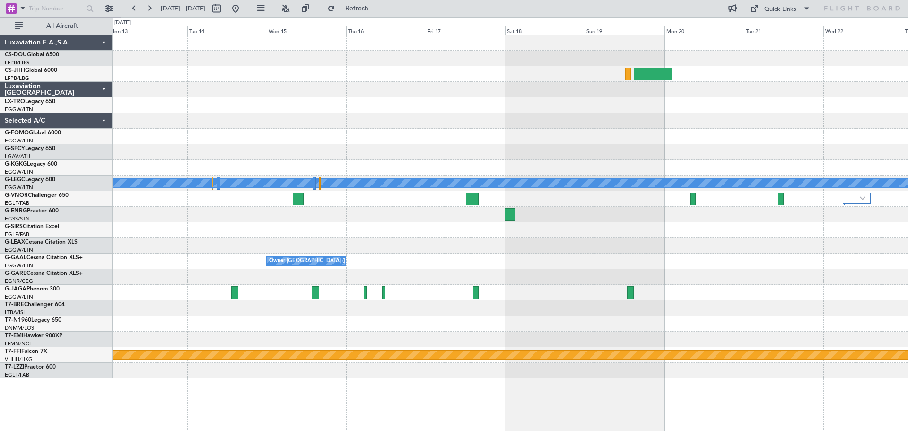
click at [217, 138] on div at bounding box center [509, 137] width 795 height 16
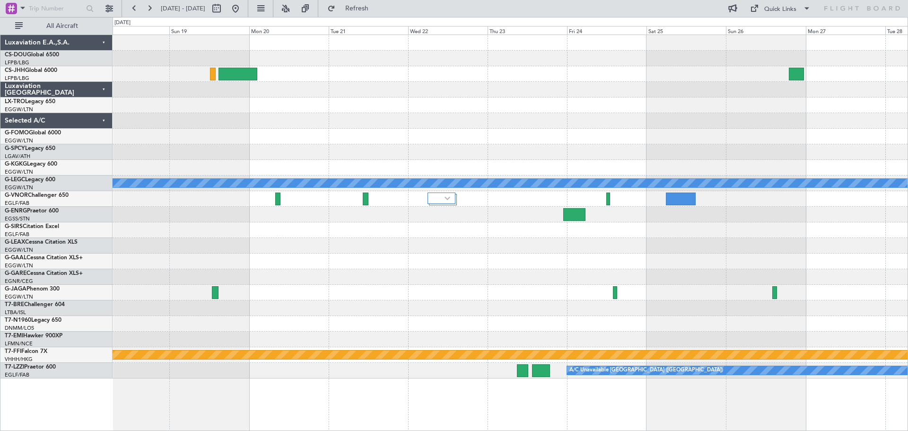
click at [281, 151] on div at bounding box center [509, 152] width 795 height 16
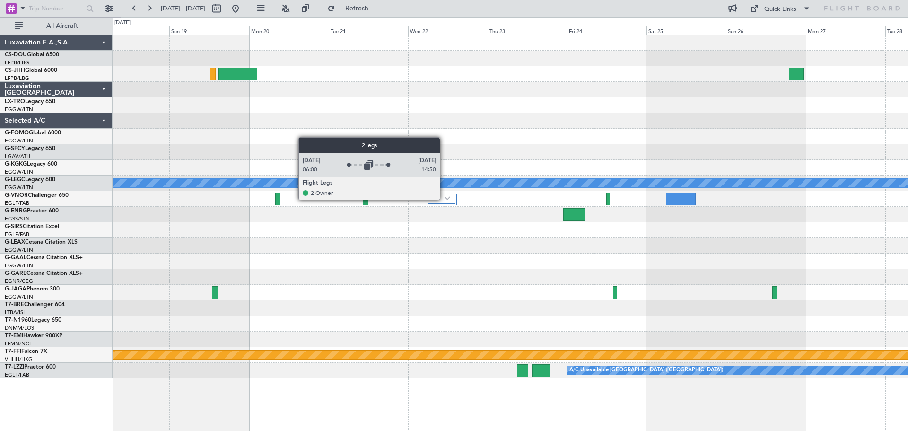
click at [444, 199] on div at bounding box center [441, 197] width 28 height 11
click at [446, 199] on img at bounding box center [447, 198] width 6 height 4
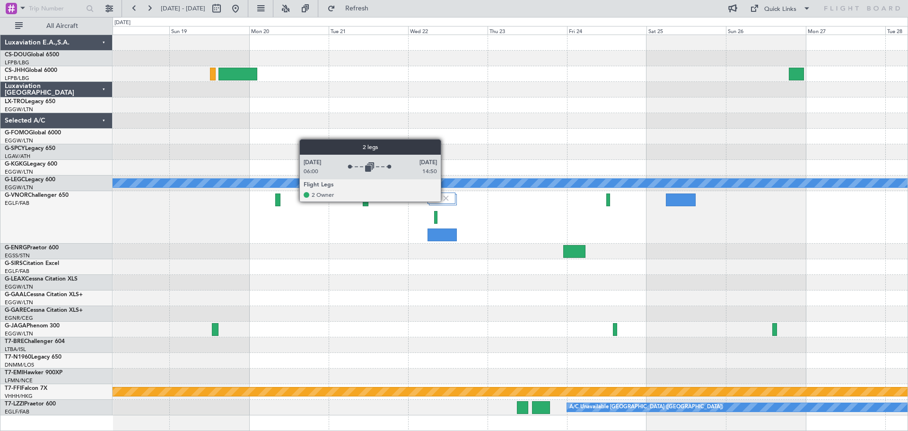
click at [445, 201] on img at bounding box center [445, 198] width 9 height 9
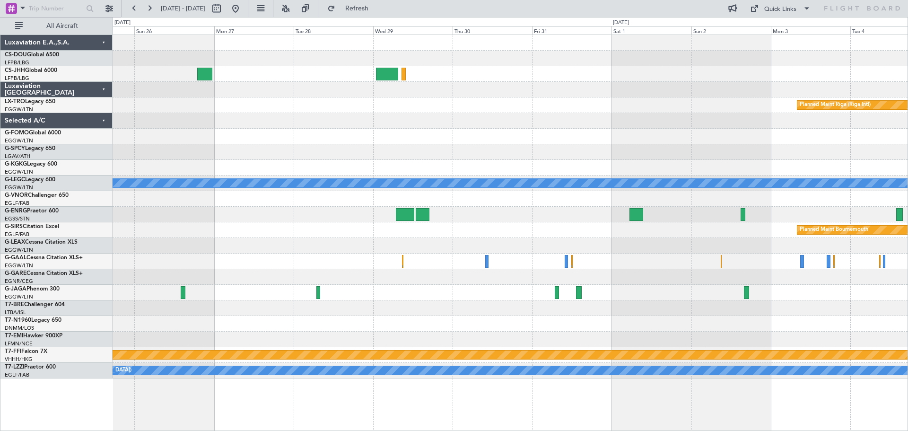
click at [238, 149] on div "Planned Maint Riga (Riga Intl) A/C Unavailable London (Luton) Planned Maint Bou…" at bounding box center [509, 206] width 795 height 343
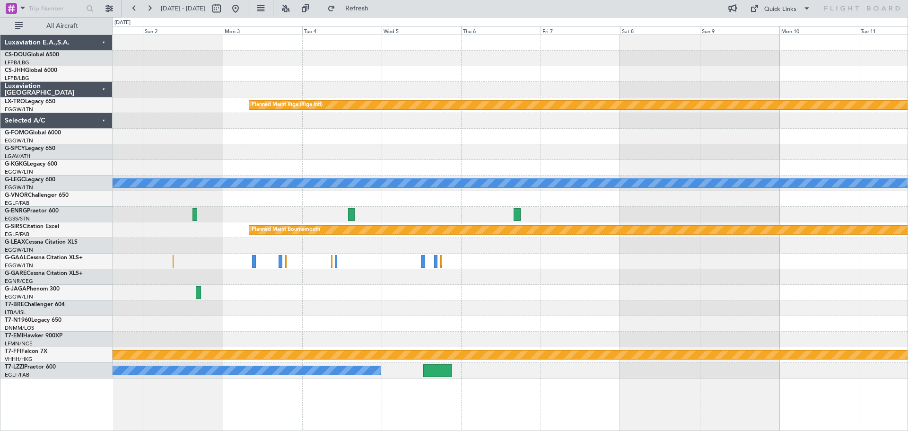
click at [171, 131] on div "Planned Maint Riga (Riga Intl) A/C Unavailable London (Luton) Planned Maint Bou…" at bounding box center [509, 206] width 795 height 343
click at [132, 6] on button at bounding box center [134, 8] width 15 height 15
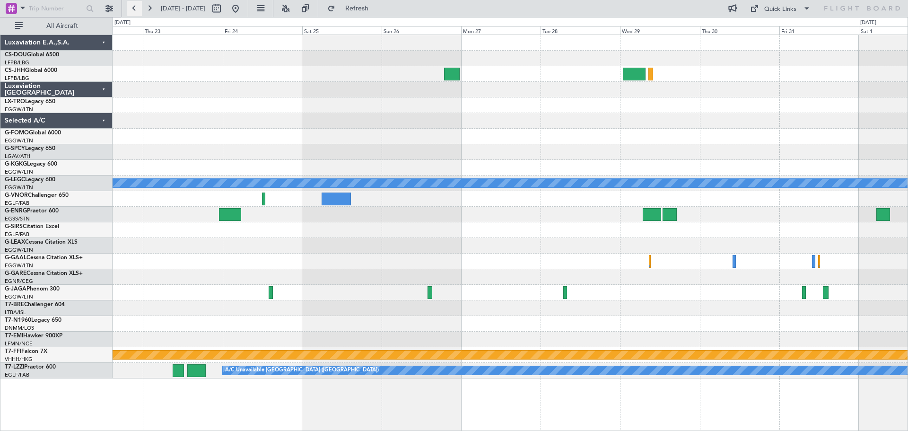
click at [132, 6] on button at bounding box center [134, 8] width 15 height 15
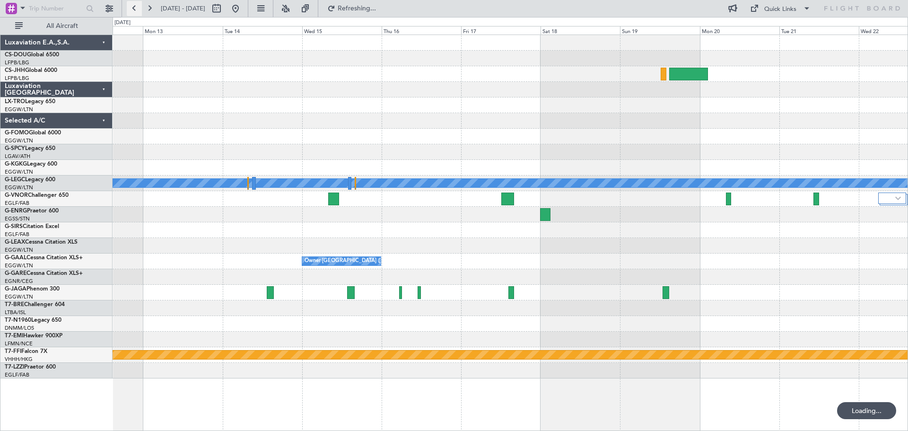
click at [132, 6] on button at bounding box center [134, 8] width 15 height 15
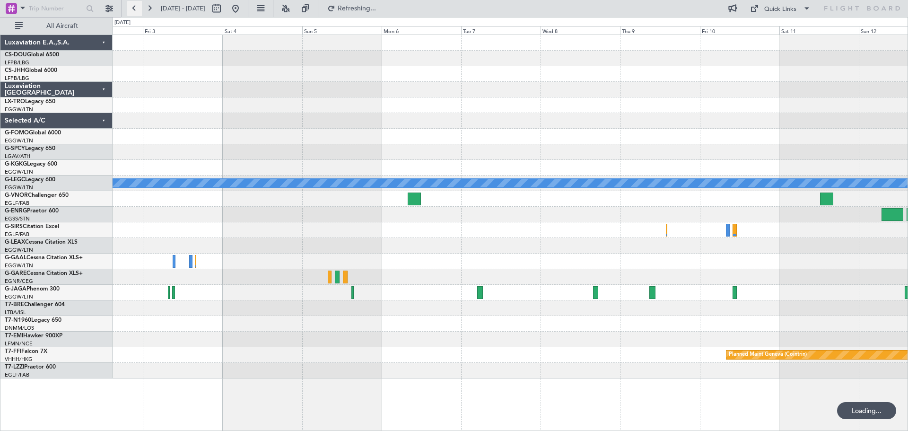
click at [132, 6] on button at bounding box center [134, 8] width 15 height 15
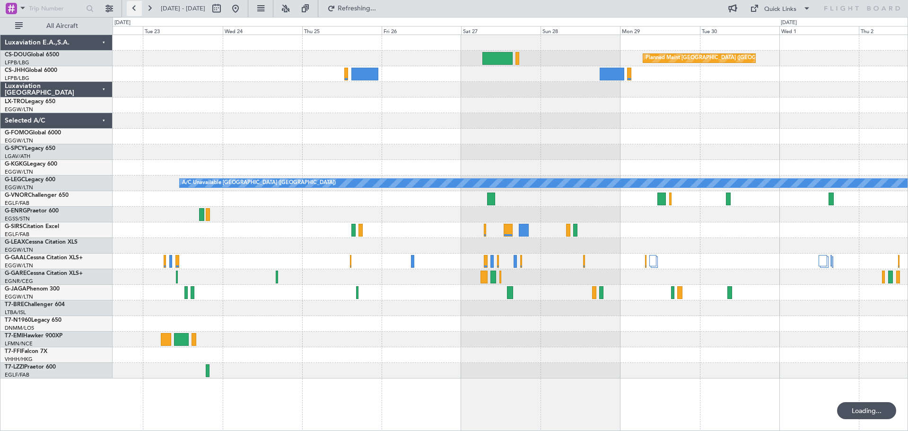
click at [132, 6] on button at bounding box center [134, 8] width 15 height 15
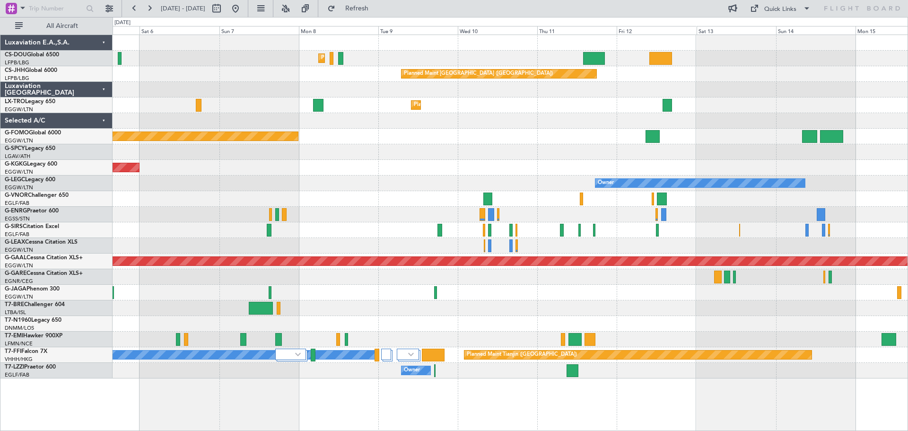
click at [743, 106] on div "Planned Maint Paris (Le Bourget) Planned Maint Paris (Le Bourget) Planned Maint…" at bounding box center [509, 206] width 795 height 343
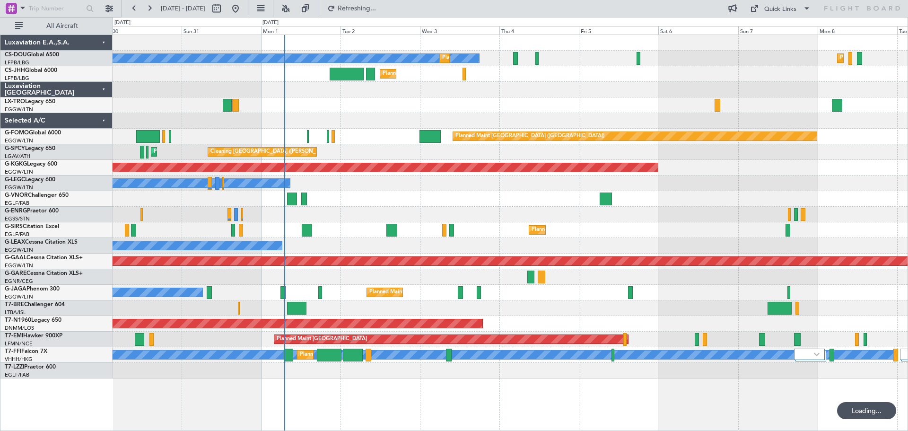
click at [342, 140] on div "Planned Maint [GEOGRAPHIC_DATA] ([GEOGRAPHIC_DATA])" at bounding box center [509, 137] width 795 height 16
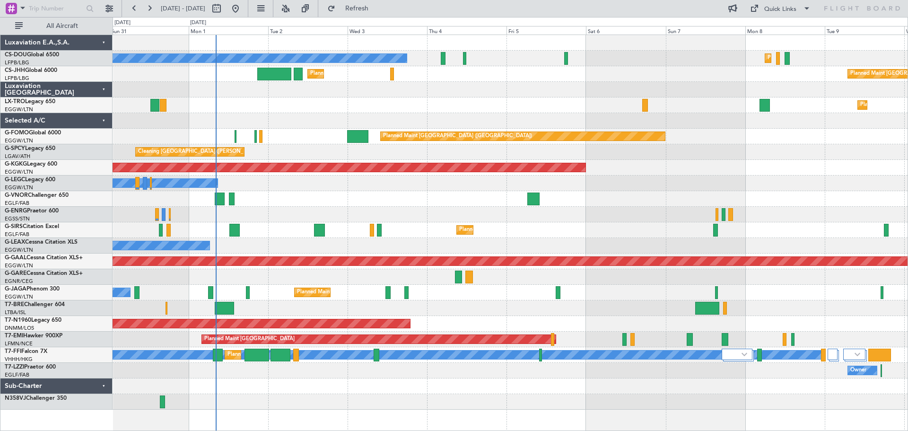
click at [627, 152] on div "Cleaning [GEOGRAPHIC_DATA] ([PERSON_NAME] Intl) Planned Maint [GEOGRAPHIC_DATA]…" at bounding box center [509, 152] width 795 height 16
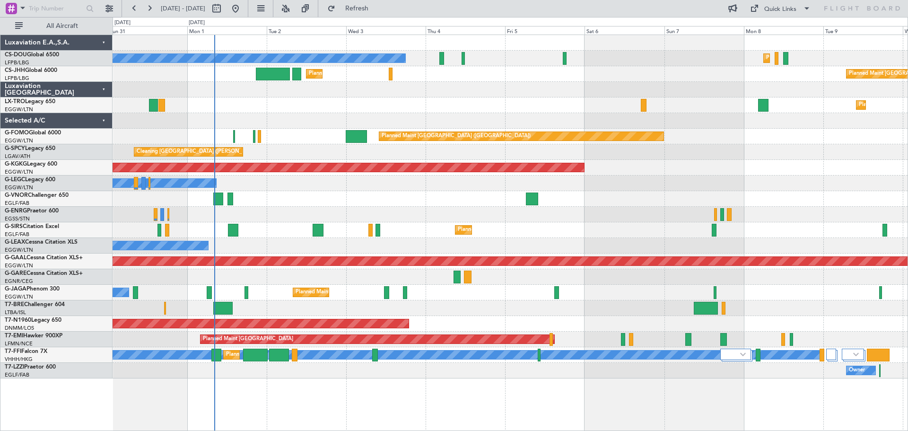
click at [370, 188] on div "Owner Owner" at bounding box center [509, 183] width 795 height 16
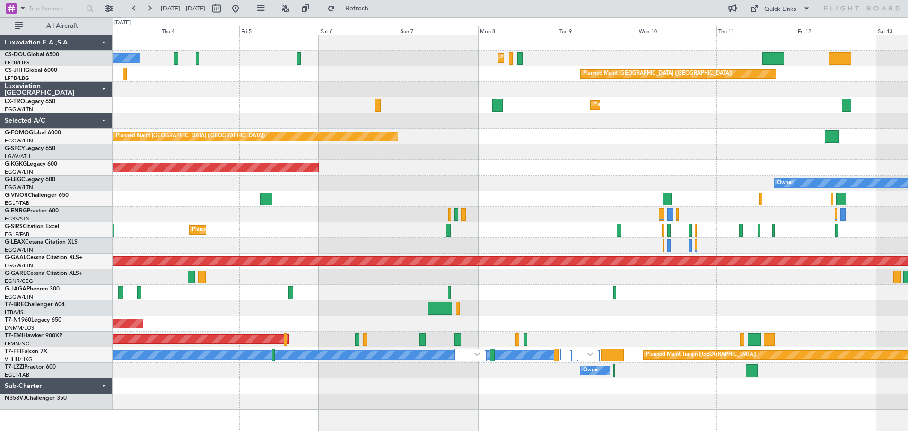
click at [534, 136] on div "Planned Maint [GEOGRAPHIC_DATA] ([GEOGRAPHIC_DATA])" at bounding box center [509, 137] width 795 height 16
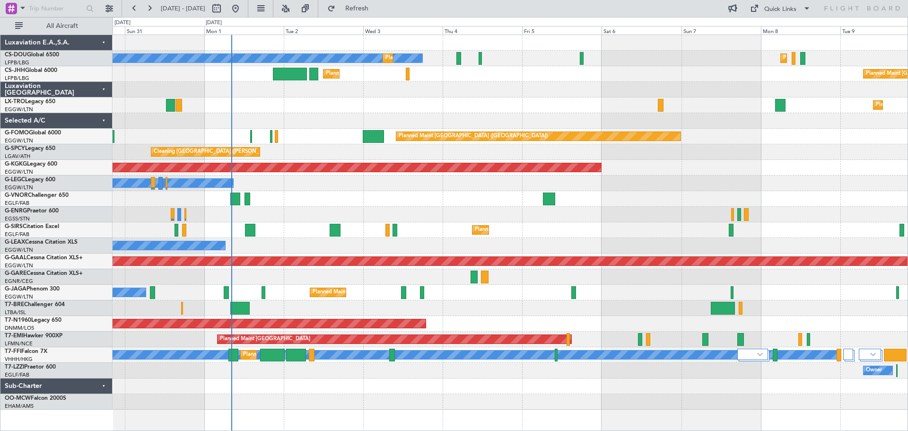
click at [787, 129] on div "Planned Maint [GEOGRAPHIC_DATA] ([GEOGRAPHIC_DATA])" at bounding box center [509, 137] width 795 height 16
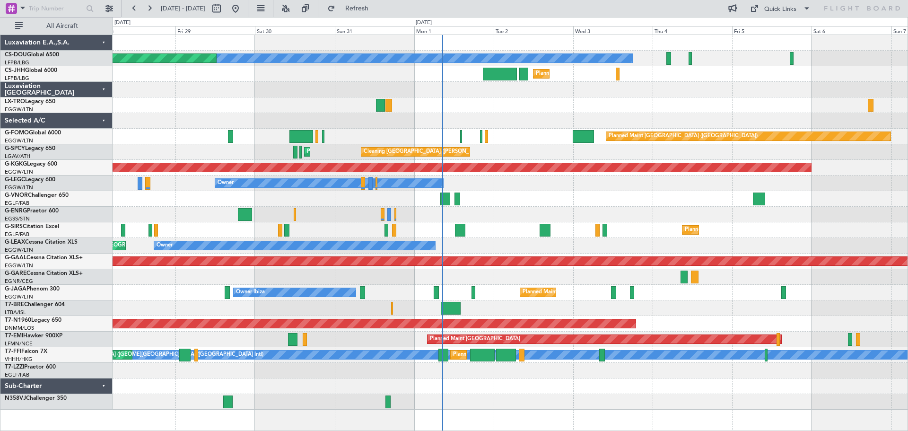
click at [500, 216] on div at bounding box center [509, 215] width 795 height 16
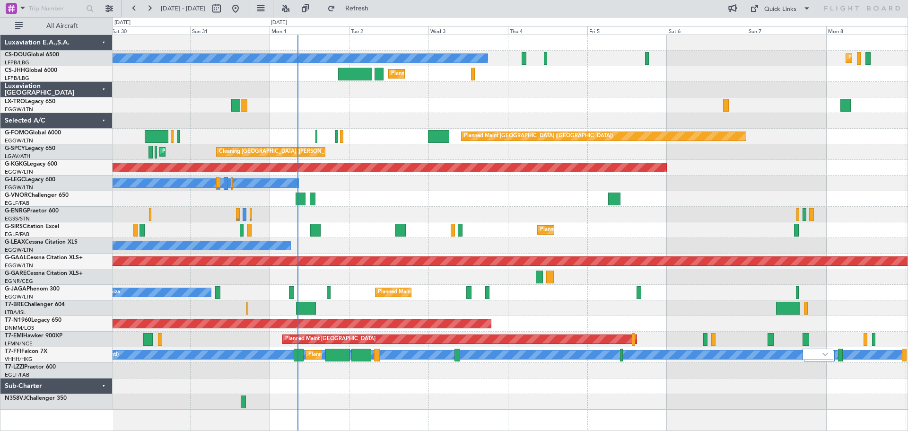
click at [496, 192] on div "Planned Maint [GEOGRAPHIC_DATA] ([GEOGRAPHIC_DATA]) No Crew Planned Maint [GEOG…" at bounding box center [509, 222] width 795 height 374
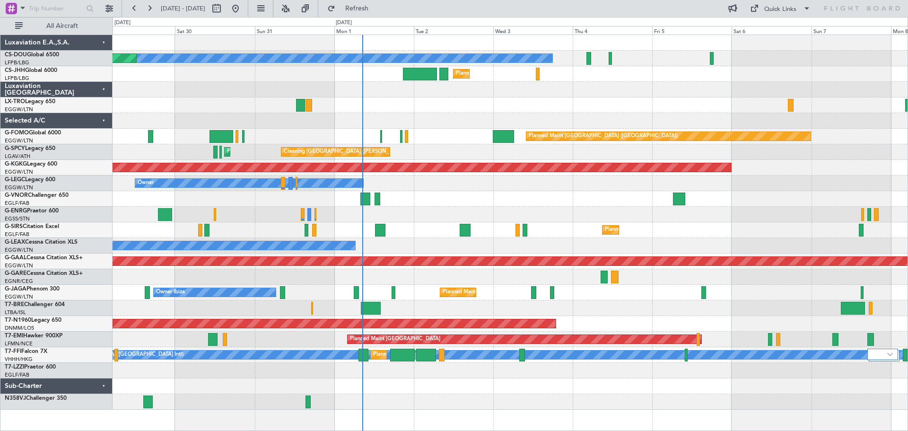
click at [397, 196] on div at bounding box center [509, 199] width 795 height 16
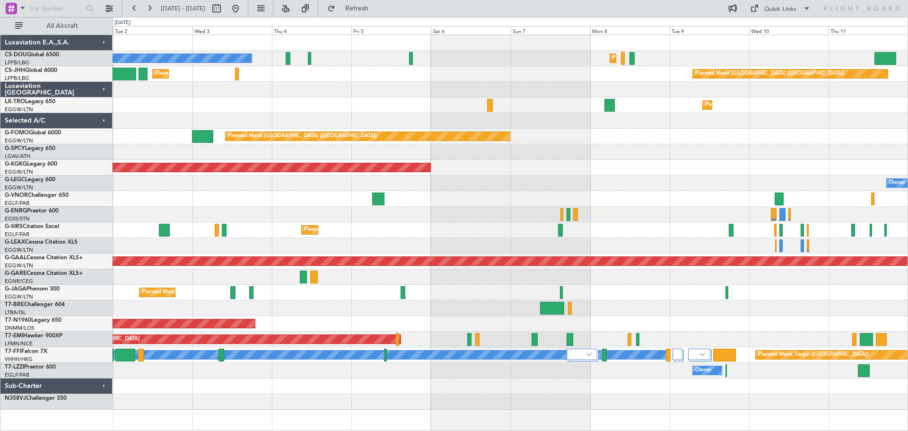
click at [487, 185] on div "Planned Maint [GEOGRAPHIC_DATA] ([GEOGRAPHIC_DATA]) No Crew Planned Maint [GEOG…" at bounding box center [509, 222] width 795 height 374
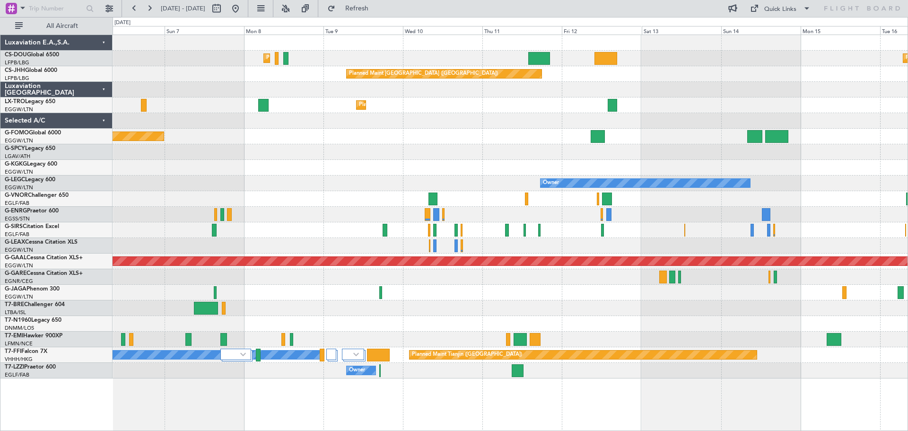
click at [327, 161] on div "Planned Maint [GEOGRAPHIC_DATA] ([GEOGRAPHIC_DATA]) Planned Maint [GEOGRAPHIC_D…" at bounding box center [509, 206] width 795 height 343
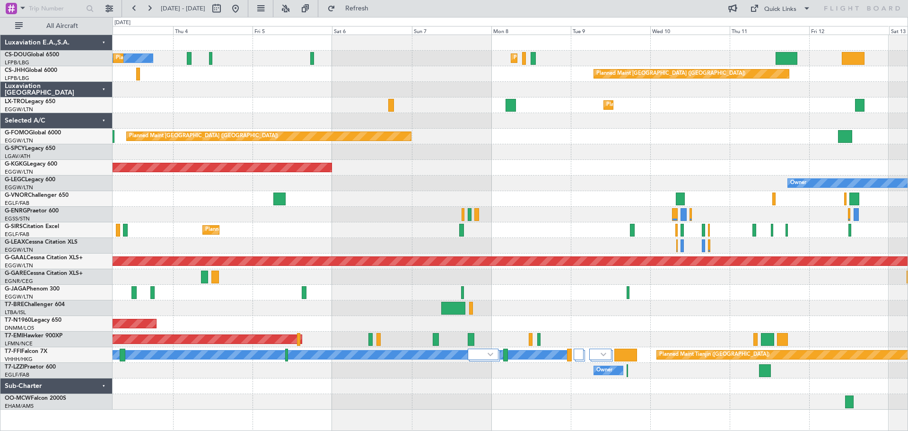
click at [565, 173] on div "AOG Maint [GEOGRAPHIC_DATA] (Ataturk)" at bounding box center [509, 168] width 795 height 16
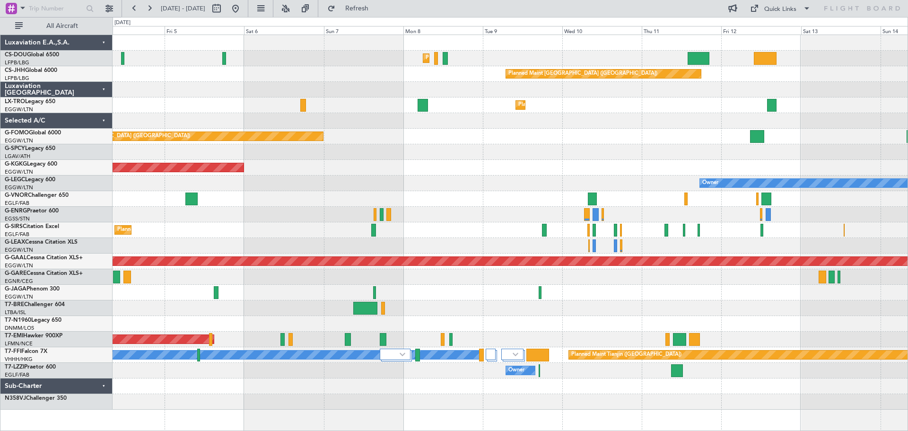
click at [365, 195] on div "Planned Maint [GEOGRAPHIC_DATA] ([GEOGRAPHIC_DATA]) Planned Maint [GEOGRAPHIC_D…" at bounding box center [509, 222] width 795 height 374
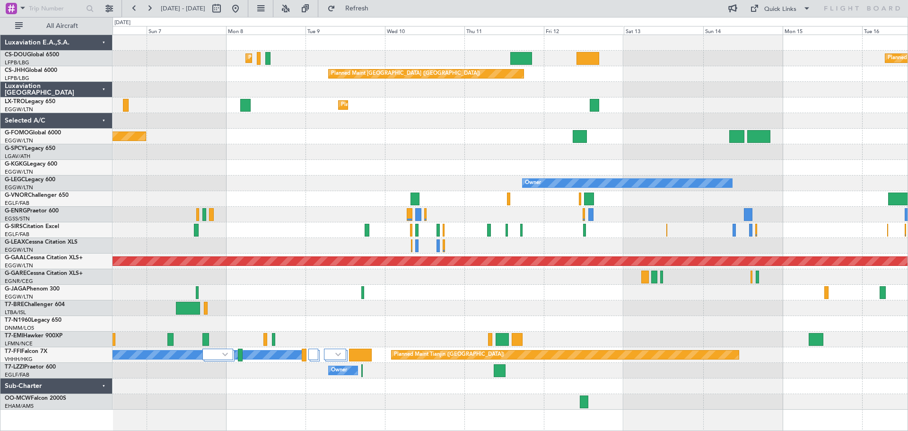
click at [326, 181] on div "Owner" at bounding box center [509, 183] width 795 height 16
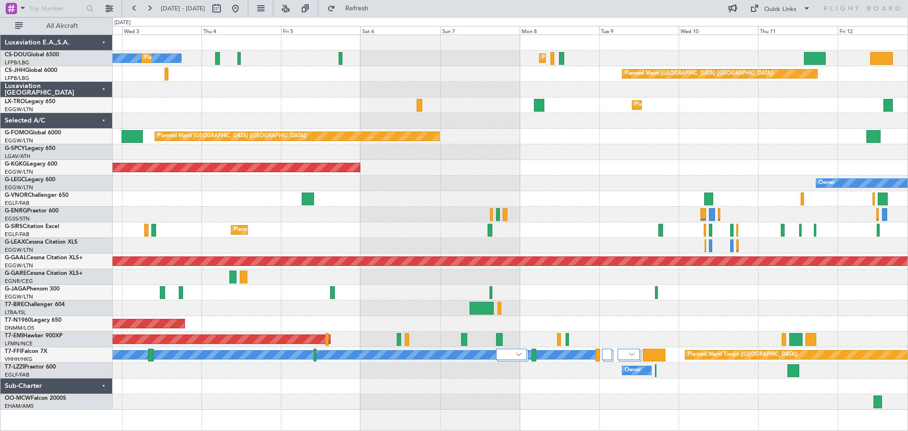
click at [653, 149] on div "Cleaning [GEOGRAPHIC_DATA] ([PERSON_NAME] Intl)" at bounding box center [509, 152] width 795 height 16
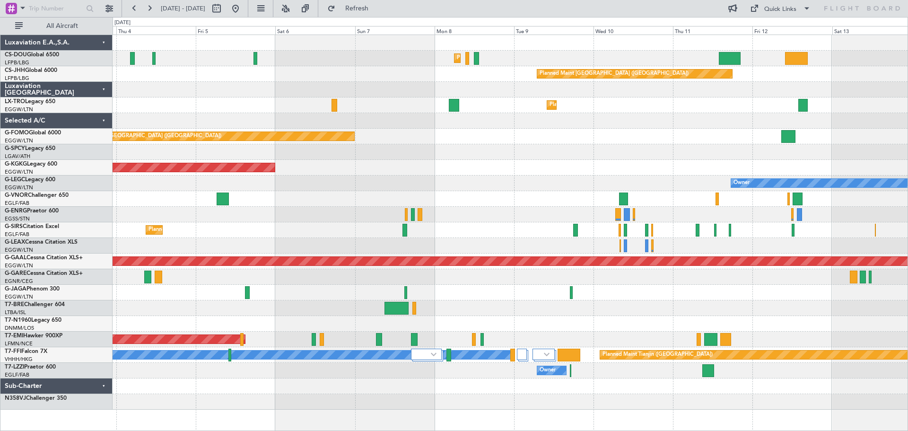
click at [467, 80] on div "Planned Maint [GEOGRAPHIC_DATA] ([GEOGRAPHIC_DATA]) Planned Maint [GEOGRAPHIC_D…" at bounding box center [509, 74] width 795 height 16
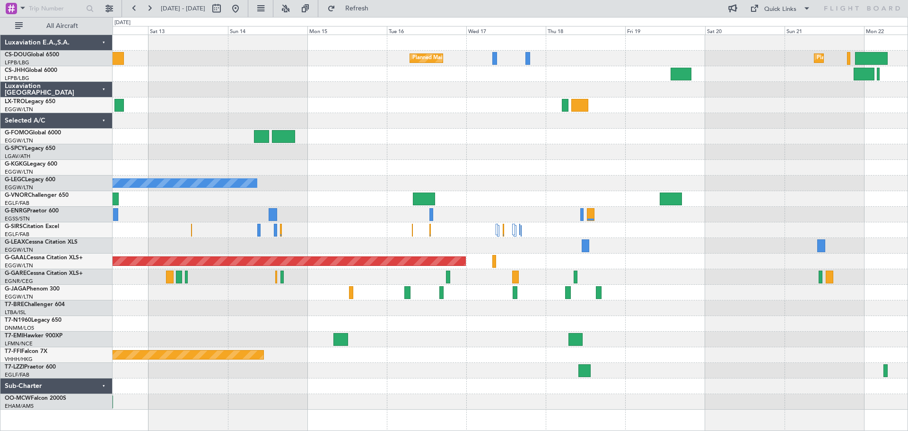
click at [170, 61] on div "Planned Maint [GEOGRAPHIC_DATA] ([GEOGRAPHIC_DATA]) Planned Maint [GEOGRAPHIC_D…" at bounding box center [509, 222] width 795 height 374
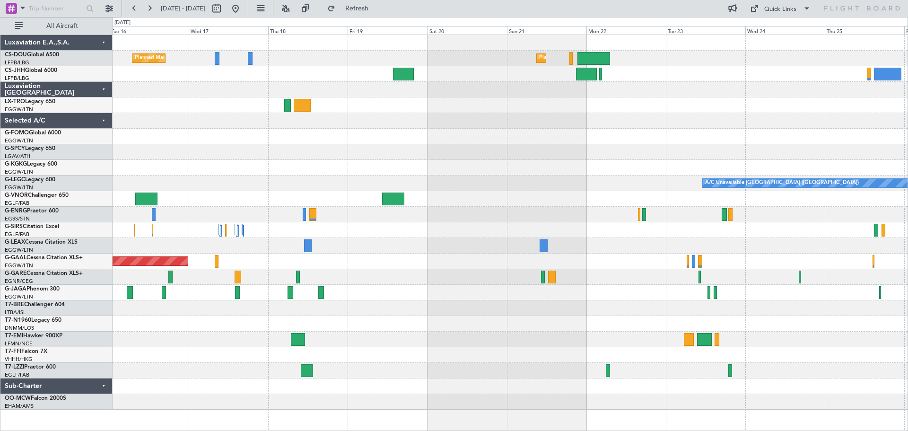
click at [197, 66] on div "Planned Maint [GEOGRAPHIC_DATA] ([GEOGRAPHIC_DATA]) Planned Maint [GEOGRAPHIC_D…" at bounding box center [509, 222] width 795 height 374
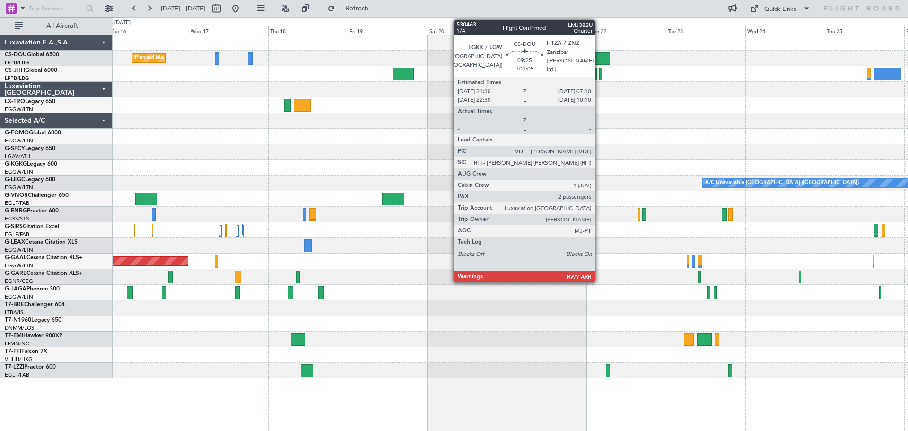
click at [599, 55] on div at bounding box center [593, 58] width 32 height 13
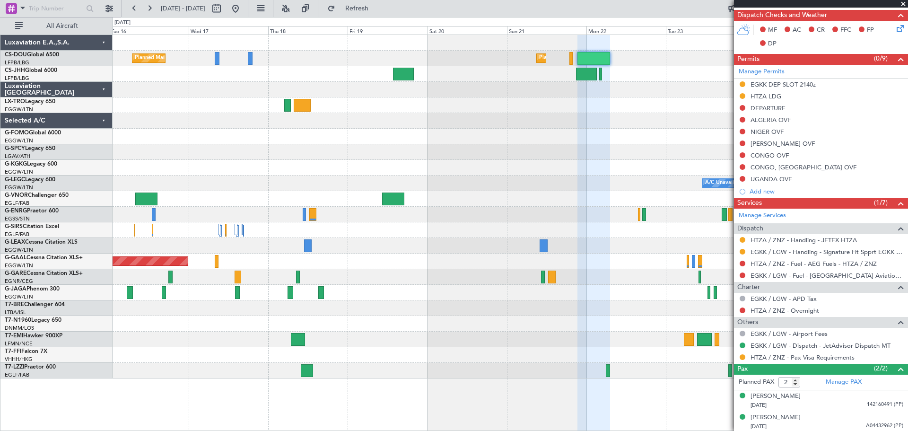
scroll to position [254, 0]
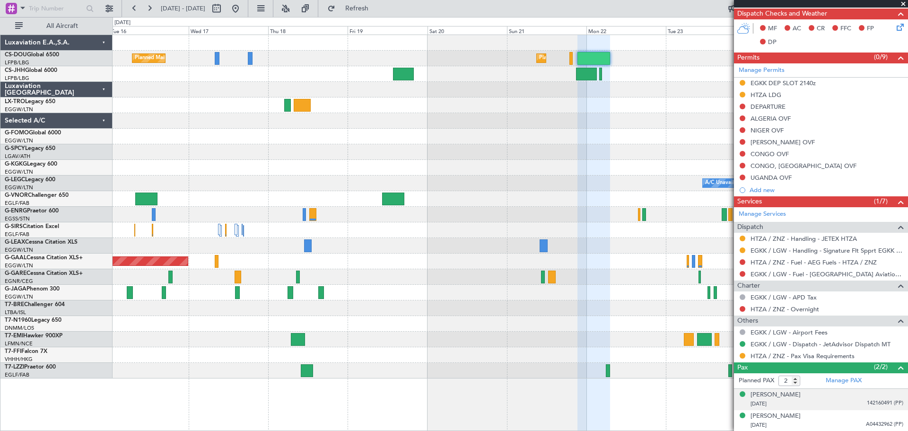
click at [872, 401] on span "142160491 (PP)" at bounding box center [884, 403] width 36 height 8
click at [894, 414] on img at bounding box center [898, 414] width 9 height 9
click at [865, 425] on span "A04432962 (PP)" at bounding box center [883, 424] width 37 height 8
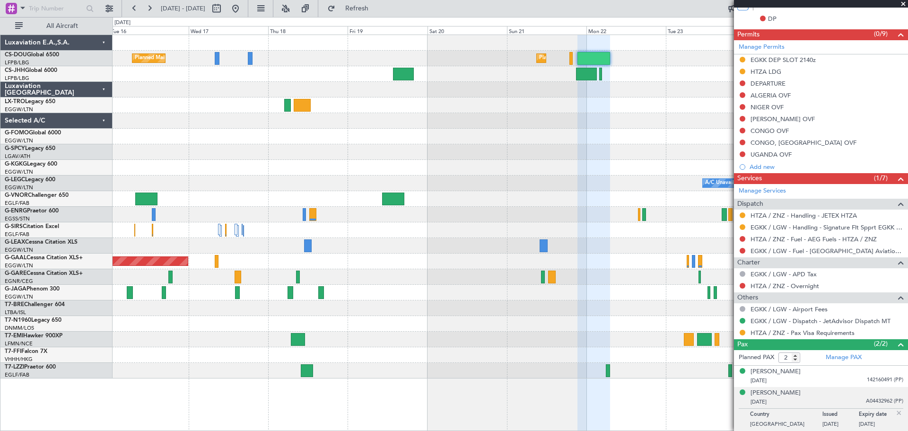
click at [894, 414] on img at bounding box center [898, 412] width 9 height 9
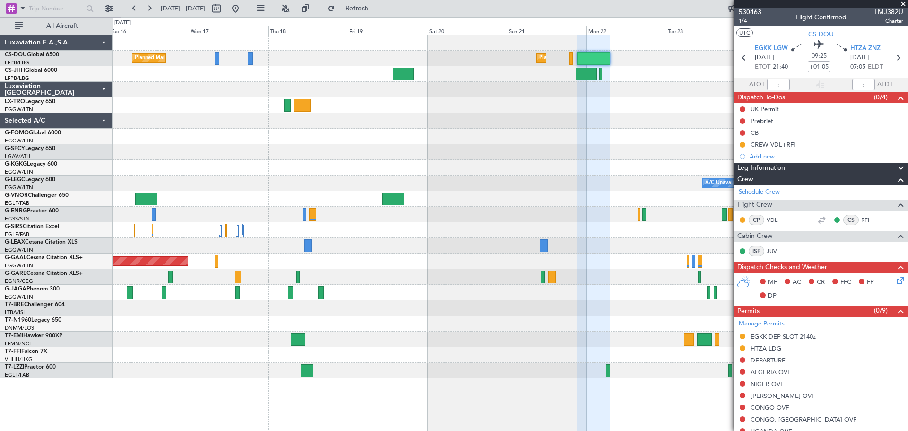
scroll to position [0, 0]
click at [902, 2] on span at bounding box center [902, 4] width 9 height 9
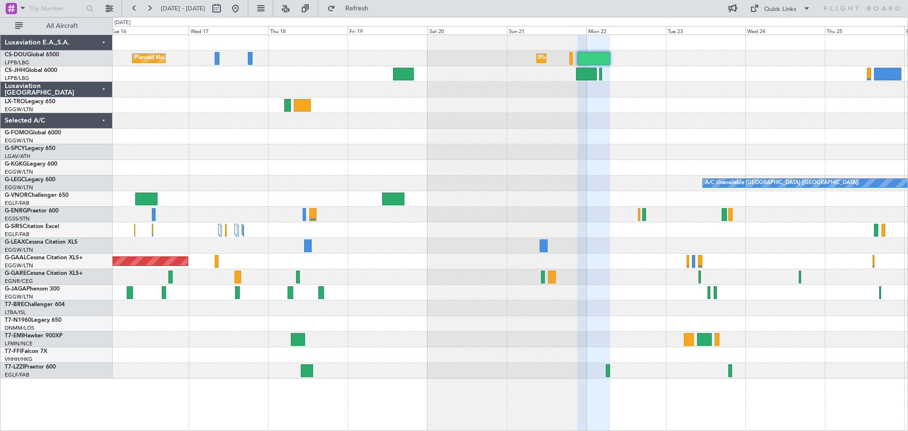
type input "0"
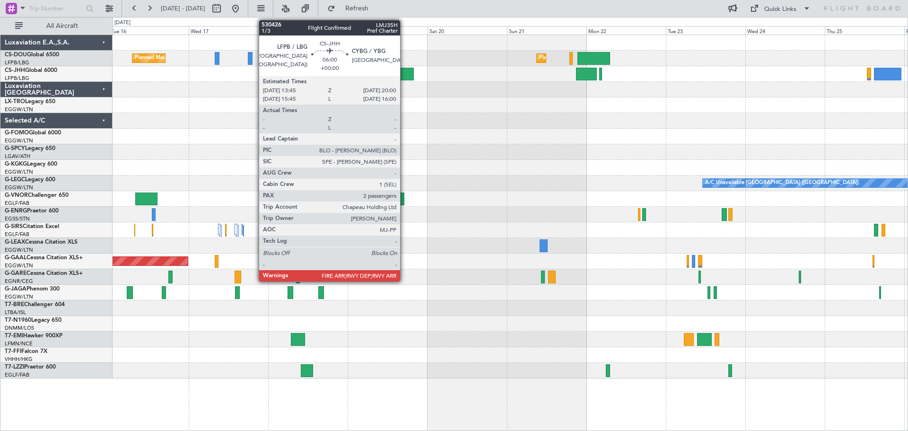
click at [404, 71] on div at bounding box center [403, 74] width 21 height 13
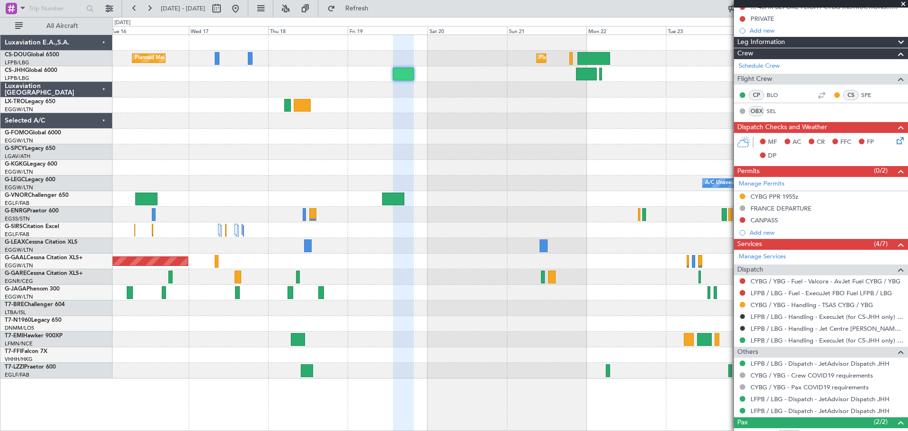
scroll to position [205, 0]
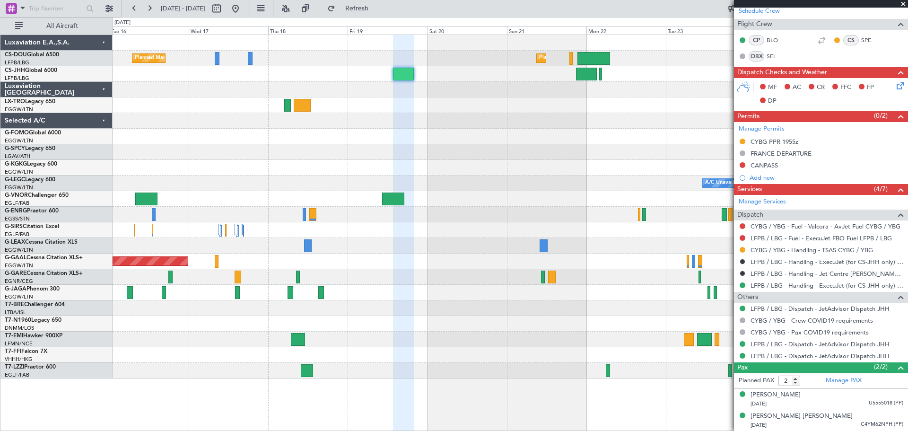
click at [904, 3] on span at bounding box center [902, 4] width 9 height 9
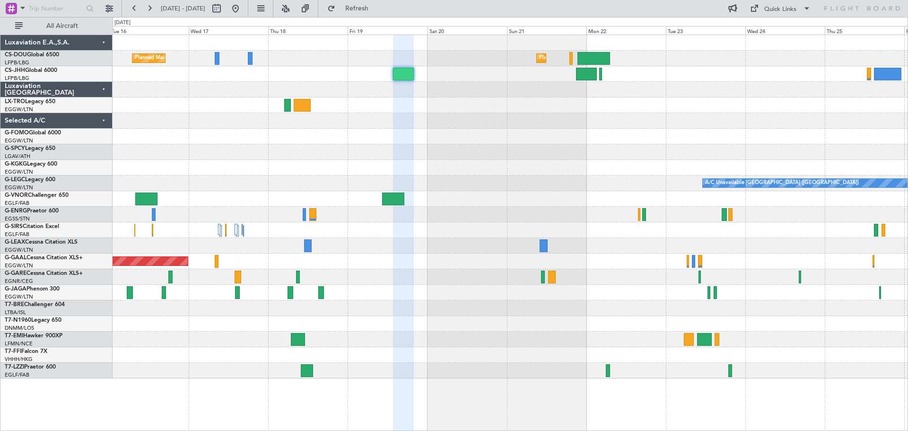
type input "0"
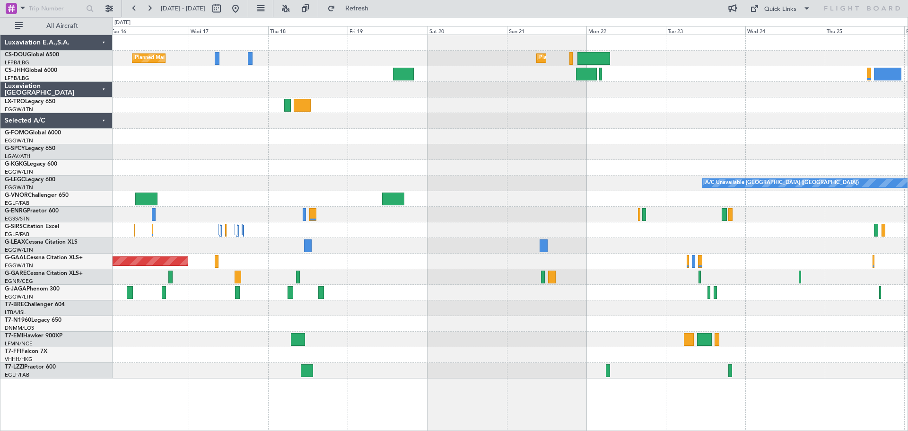
scroll to position [0, 0]
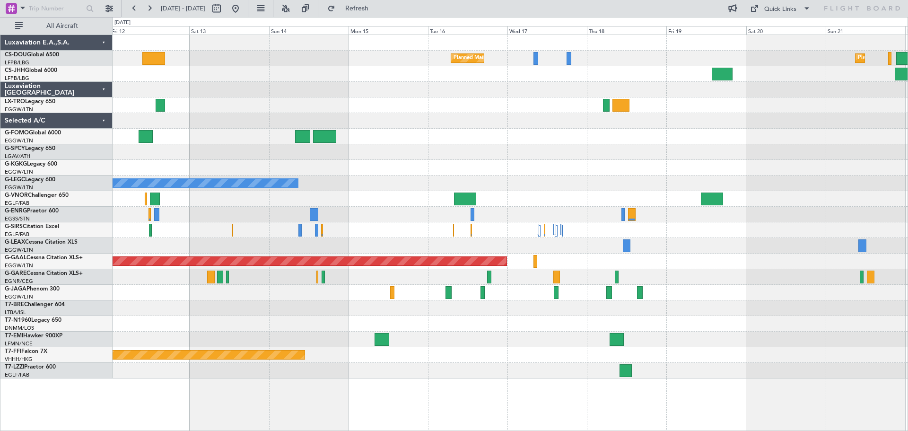
click at [665, 149] on div at bounding box center [509, 152] width 795 height 16
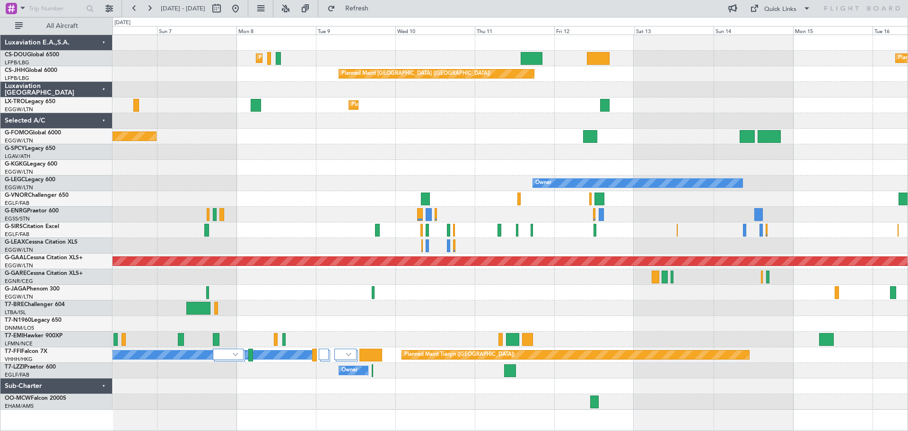
click at [792, 125] on div at bounding box center [509, 121] width 795 height 16
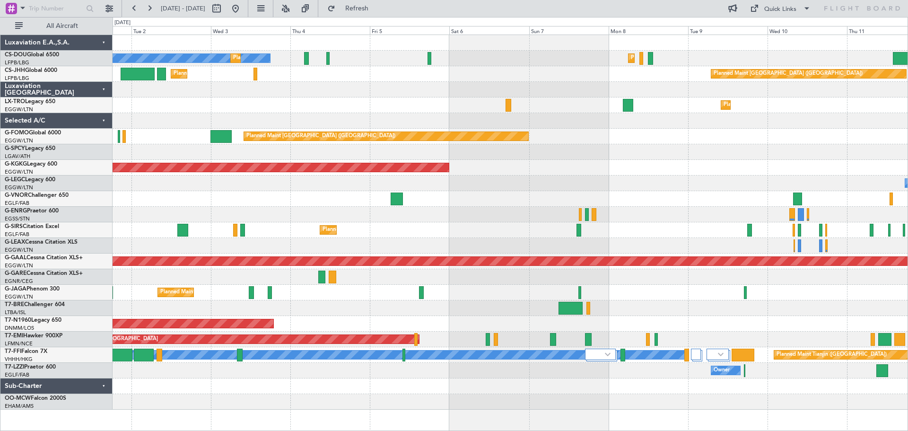
click at [776, 155] on div "Planned Maint [GEOGRAPHIC_DATA] ([GEOGRAPHIC_DATA]) No Crew Planned Maint [GEOG…" at bounding box center [509, 222] width 795 height 374
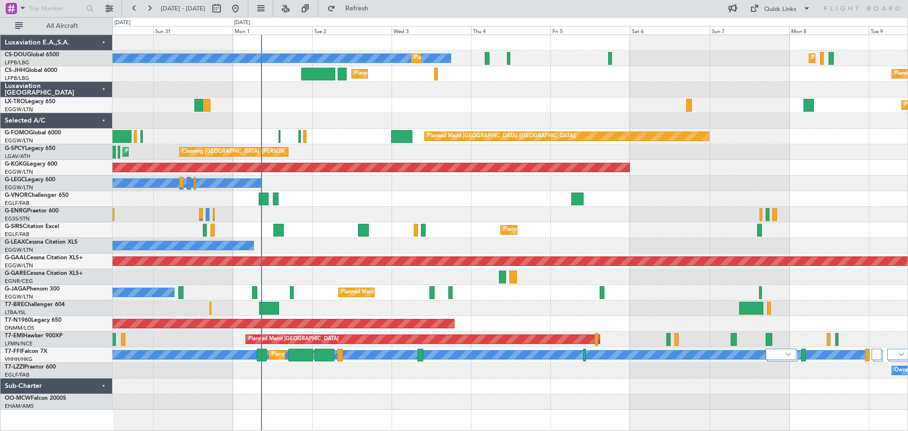
click at [746, 171] on div "AOG Maint [GEOGRAPHIC_DATA] (Ataturk)" at bounding box center [509, 168] width 795 height 16
click at [350, 207] on div at bounding box center [509, 215] width 795 height 16
click at [510, 98] on div "Planned Maint Dusseldorf" at bounding box center [509, 105] width 795 height 16
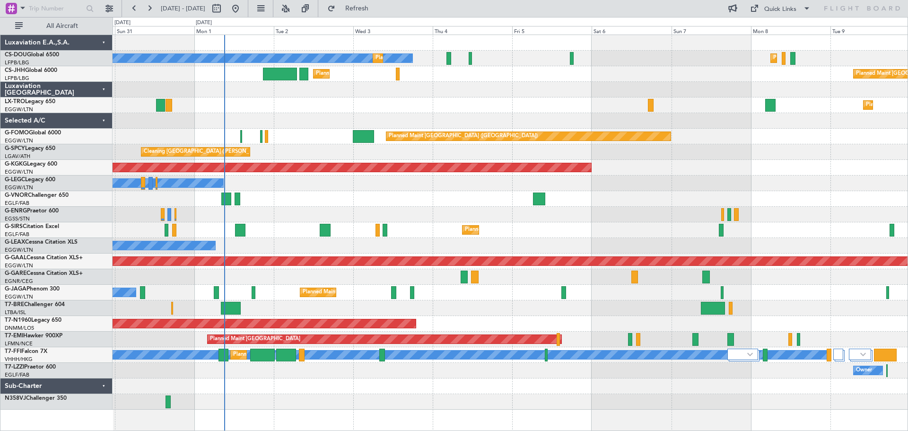
click at [807, 85] on div at bounding box center [509, 90] width 795 height 16
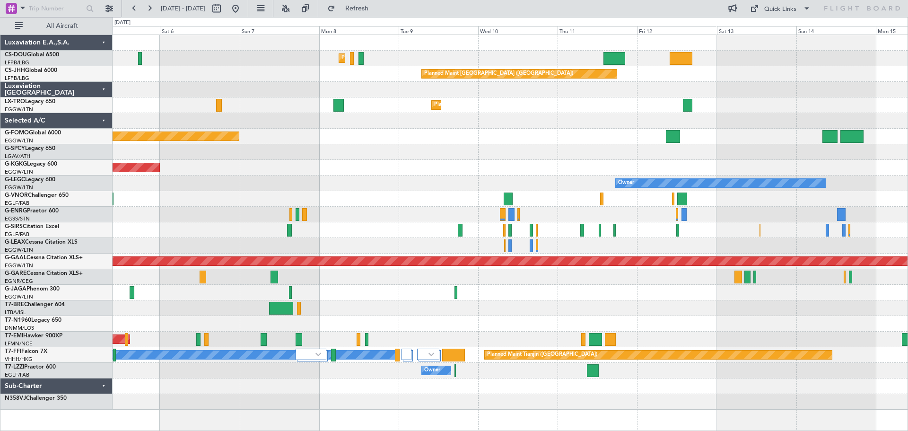
click at [253, 186] on div "Planned Maint [GEOGRAPHIC_DATA] ([GEOGRAPHIC_DATA]) Planned Maint [GEOGRAPHIC_D…" at bounding box center [509, 222] width 795 height 374
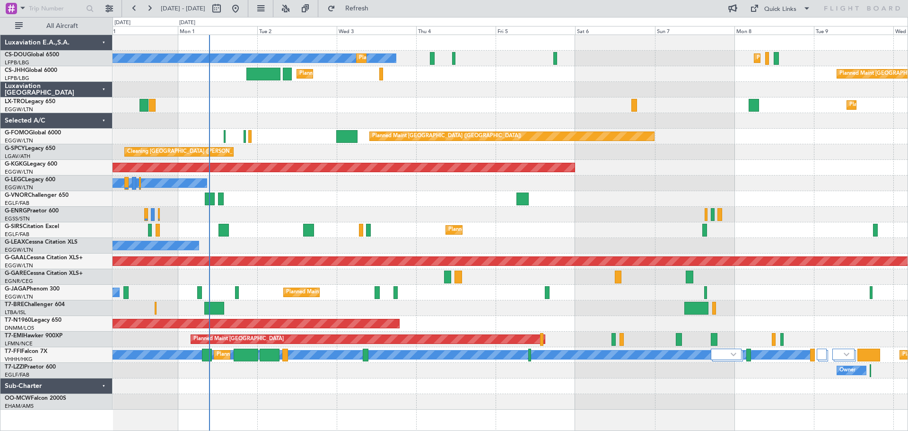
click at [660, 135] on div "Planned Maint [GEOGRAPHIC_DATA] ([GEOGRAPHIC_DATA]) No Crew Planned Maint [GEOG…" at bounding box center [509, 222] width 795 height 374
click at [455, 82] on div at bounding box center [509, 90] width 795 height 16
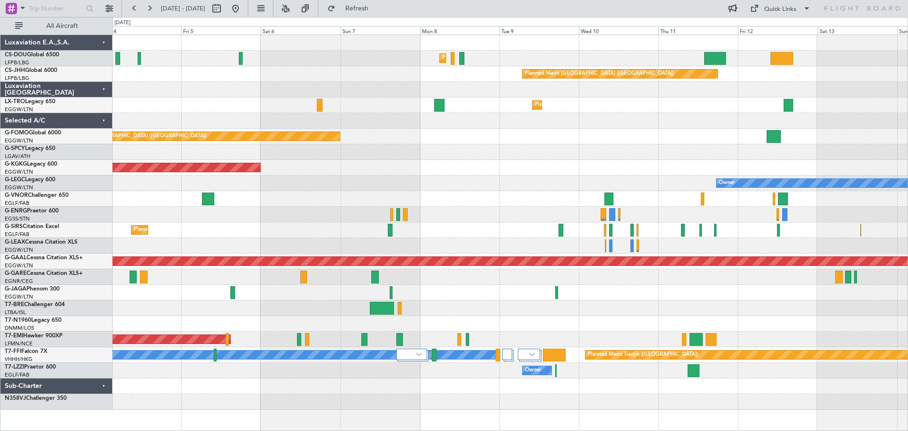
click at [520, 145] on div "Planned Maint [GEOGRAPHIC_DATA] ([GEOGRAPHIC_DATA]) Planned Maint [GEOGRAPHIC_D…" at bounding box center [509, 222] width 795 height 374
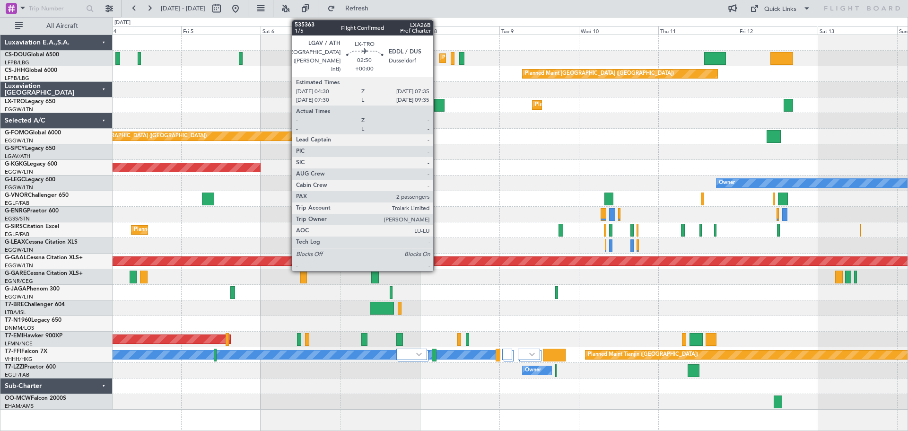
click at [437, 106] on div at bounding box center [439, 105] width 10 height 13
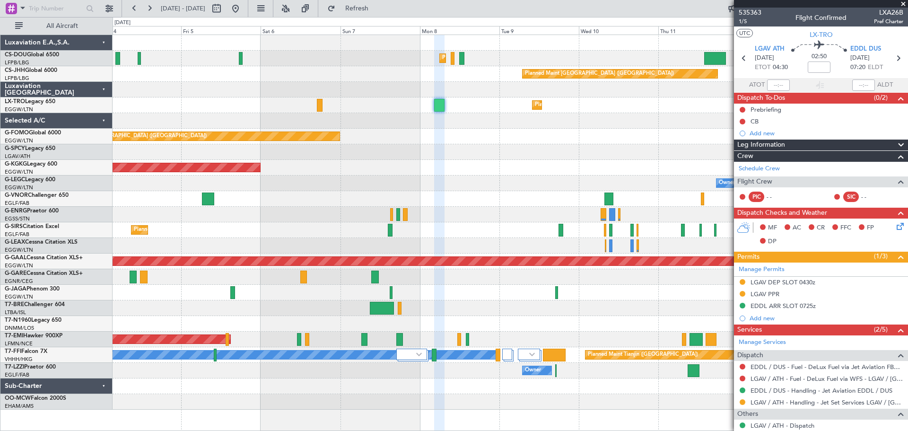
click at [906, 4] on span at bounding box center [902, 4] width 9 height 9
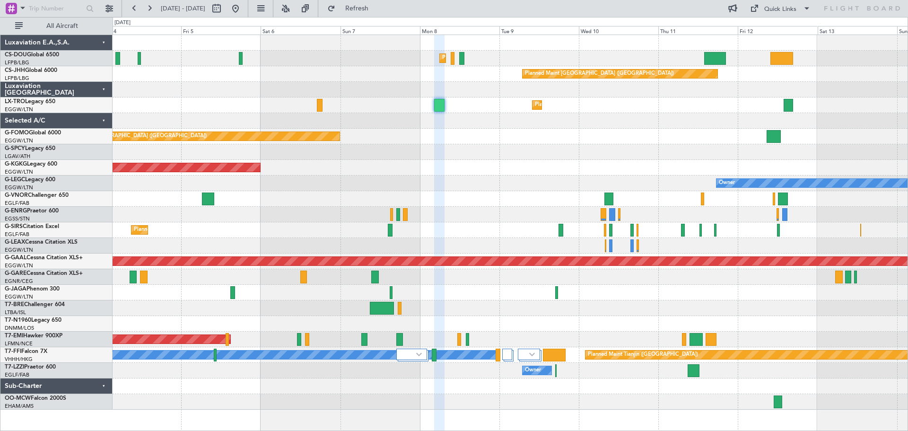
type input "0"
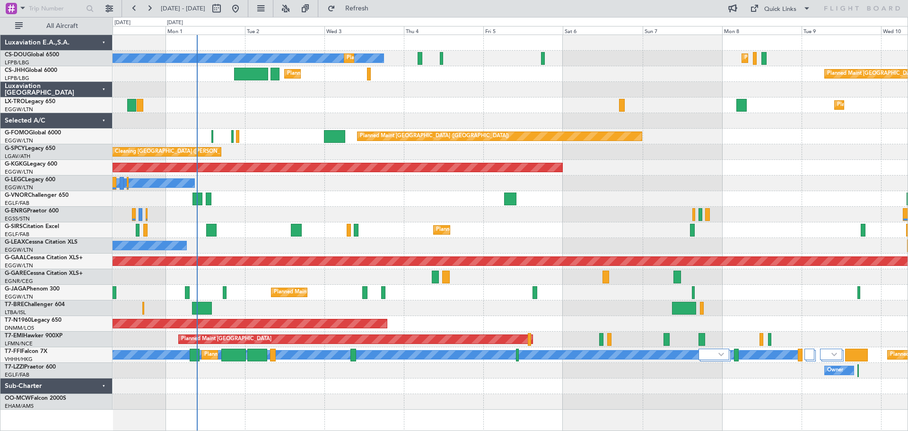
click at [682, 176] on div "Planned Maint [GEOGRAPHIC_DATA] ([GEOGRAPHIC_DATA]) No Crew Planned Maint [GEOG…" at bounding box center [509, 222] width 795 height 374
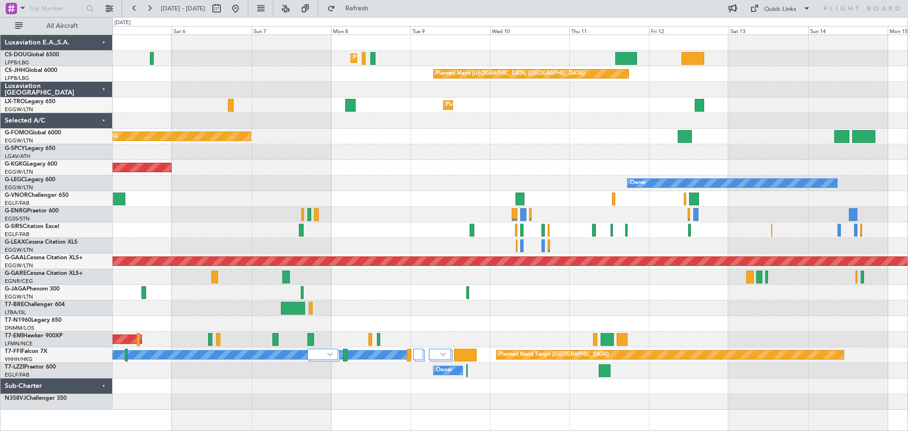
click at [403, 156] on div at bounding box center [509, 152] width 795 height 16
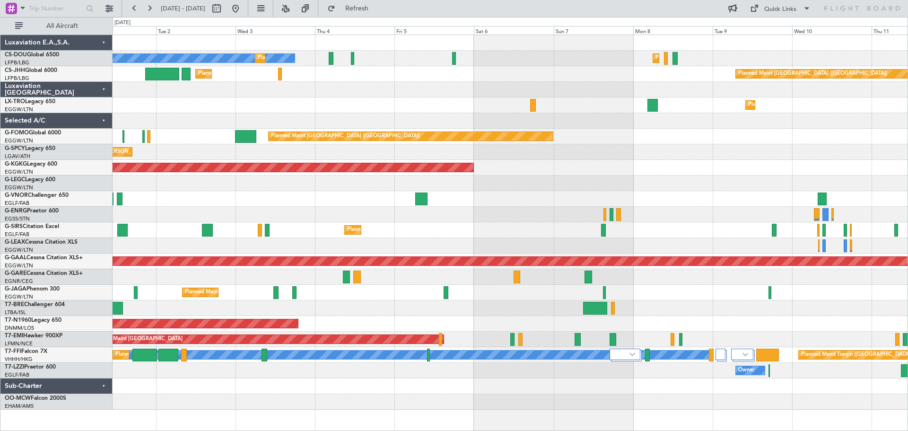
click at [588, 133] on div "Planned Maint [GEOGRAPHIC_DATA] ([GEOGRAPHIC_DATA]) No Crew Planned Maint [GEOG…" at bounding box center [509, 222] width 795 height 374
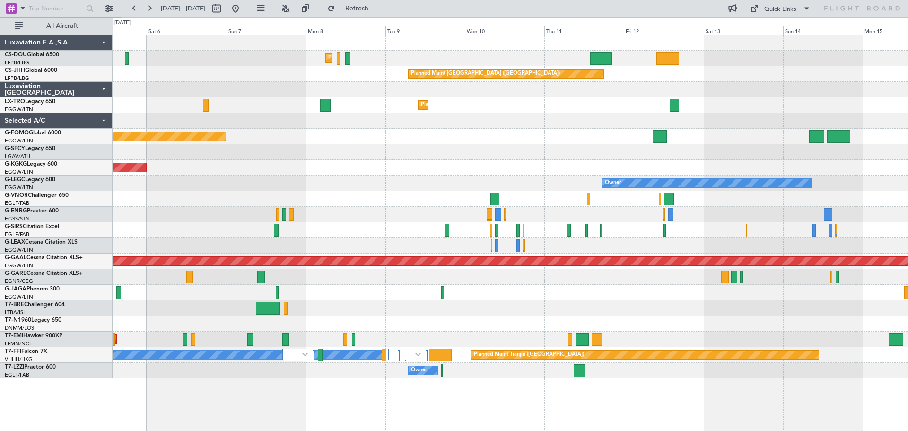
click at [461, 128] on div at bounding box center [509, 121] width 795 height 16
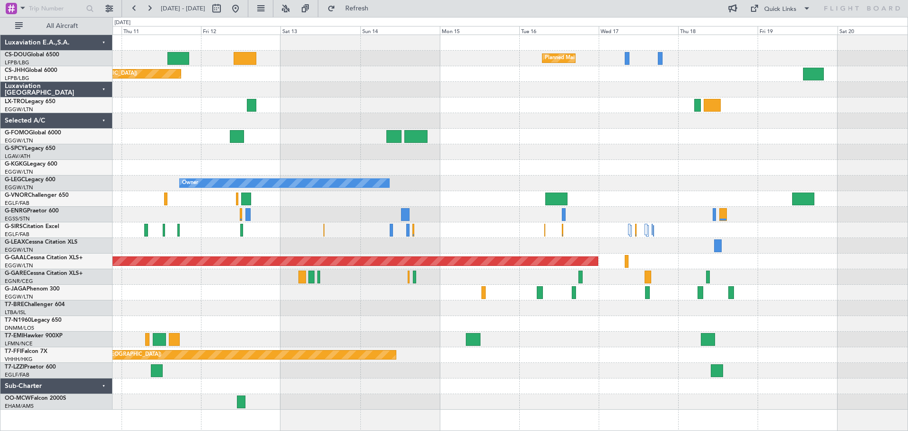
click at [295, 120] on div at bounding box center [509, 121] width 795 height 16
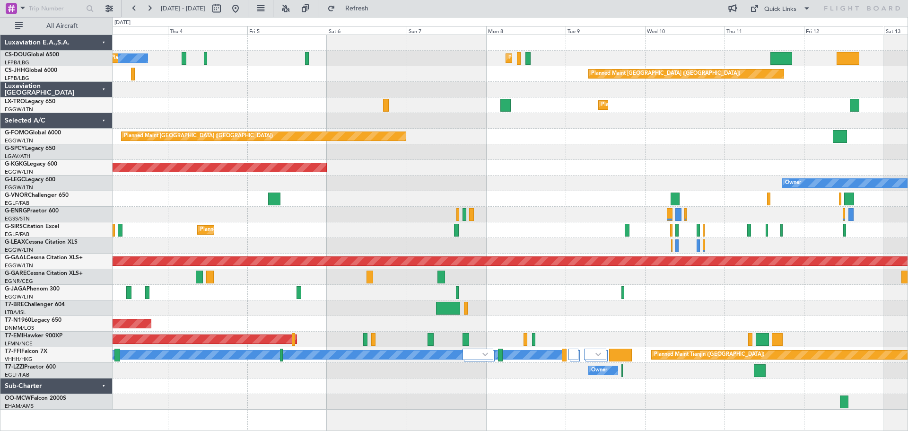
click at [743, 124] on div "Planned Maint [GEOGRAPHIC_DATA] ([GEOGRAPHIC_DATA]) No Crew Planned Maint [GEOG…" at bounding box center [509, 222] width 795 height 374
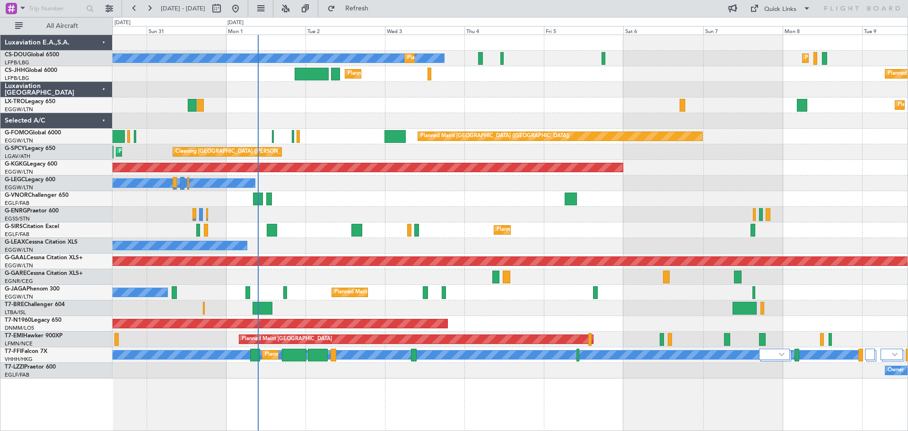
click at [413, 122] on div at bounding box center [509, 121] width 795 height 16
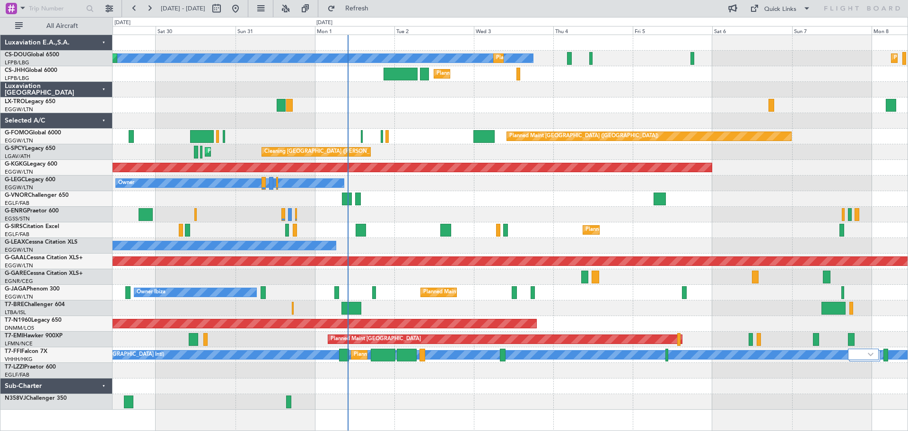
click at [381, 113] on div at bounding box center [509, 121] width 795 height 16
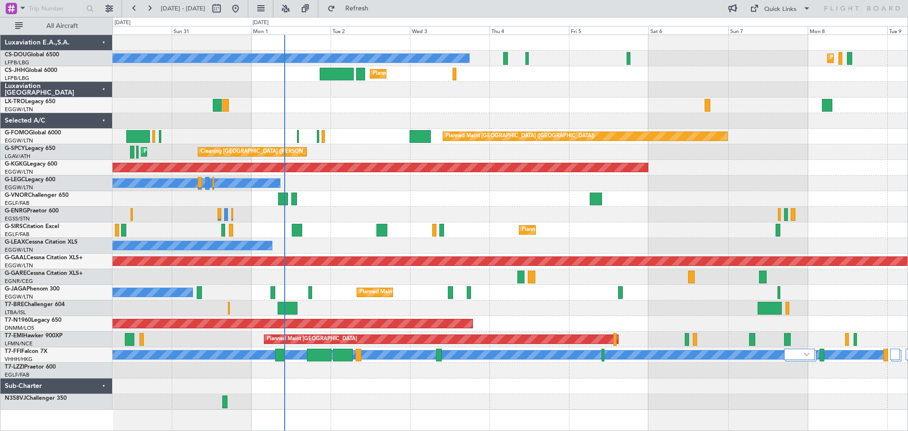
click at [747, 129] on div "Planned Maint [GEOGRAPHIC_DATA] ([GEOGRAPHIC_DATA]) No Crew Planned Maint [GEOG…" at bounding box center [509, 222] width 795 height 374
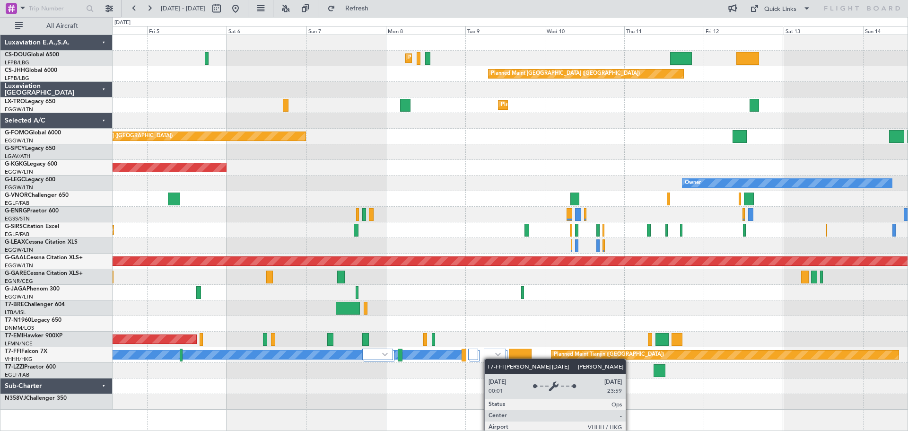
click at [445, 357] on div "Planned Maint [GEOGRAPHIC_DATA] ([GEOGRAPHIC_DATA]) Planned Maint [GEOGRAPHIC_D…" at bounding box center [509, 222] width 795 height 374
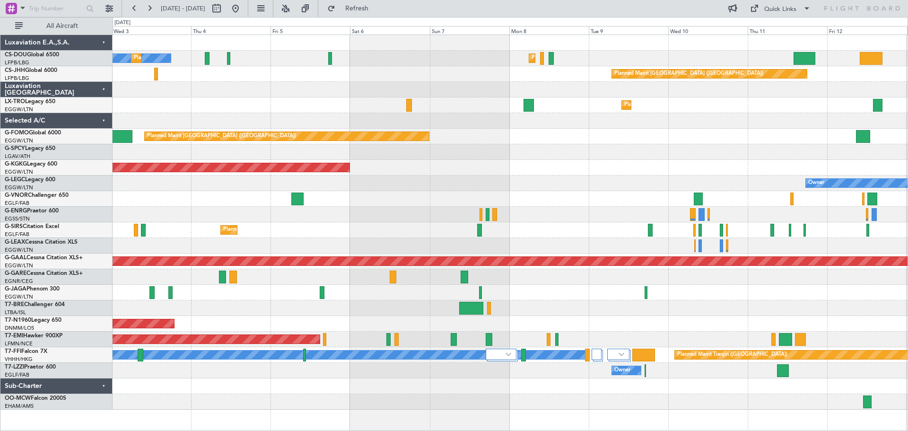
click at [292, 225] on div "Planned Maint [GEOGRAPHIC_DATA] ([GEOGRAPHIC_DATA])" at bounding box center [509, 230] width 795 height 16
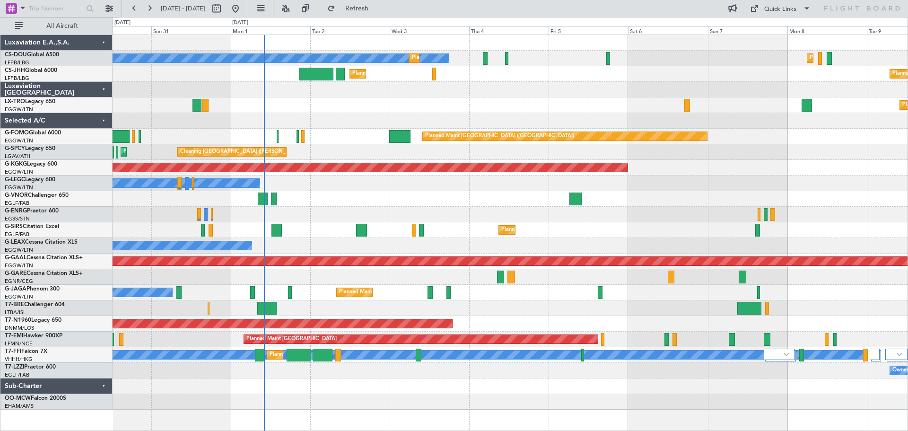
click at [606, 207] on div "Planned Maint [GEOGRAPHIC_DATA] ([GEOGRAPHIC_DATA]) No Crew Planned Maint [GEOG…" at bounding box center [509, 222] width 795 height 374
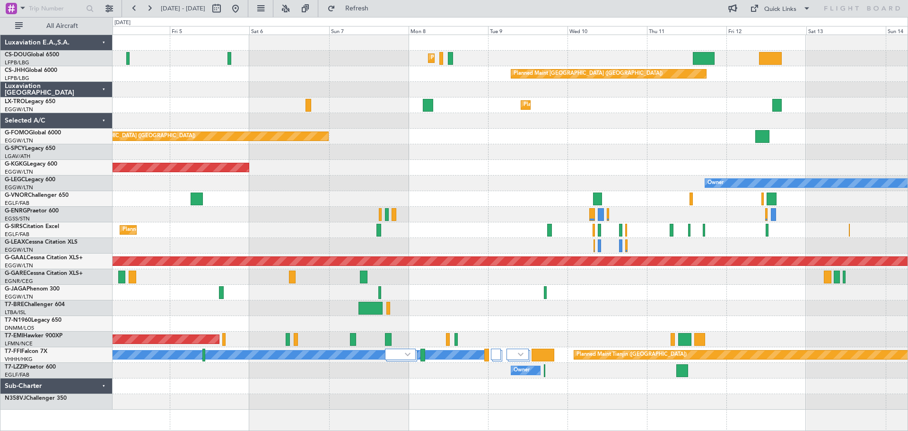
click at [467, 144] on div "Planned Maint [GEOGRAPHIC_DATA] ([GEOGRAPHIC_DATA]) Planned Maint [GEOGRAPHIC_D…" at bounding box center [509, 222] width 795 height 374
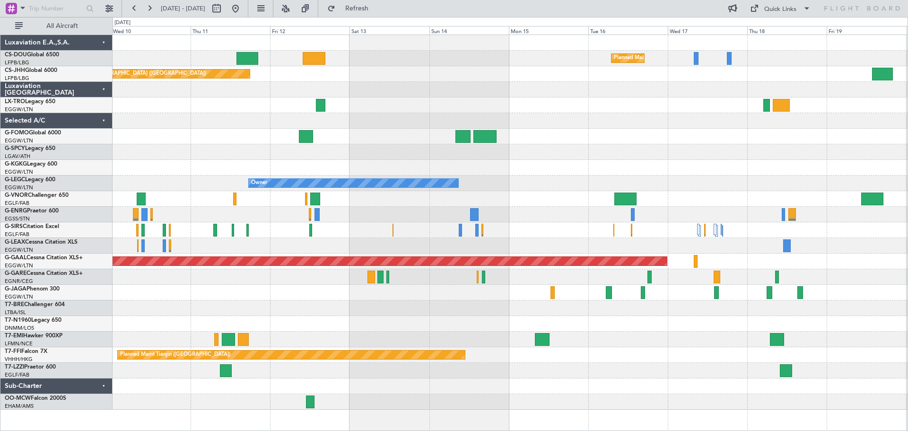
click at [369, 121] on div at bounding box center [509, 121] width 795 height 16
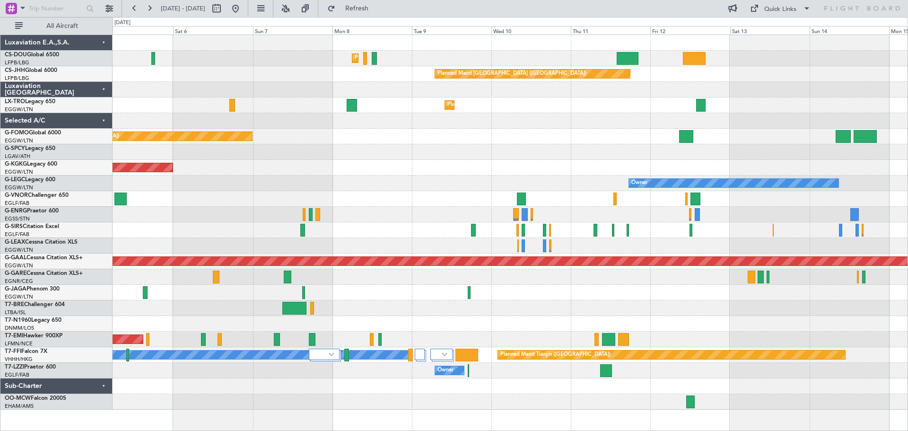
click at [670, 149] on div at bounding box center [509, 152] width 795 height 16
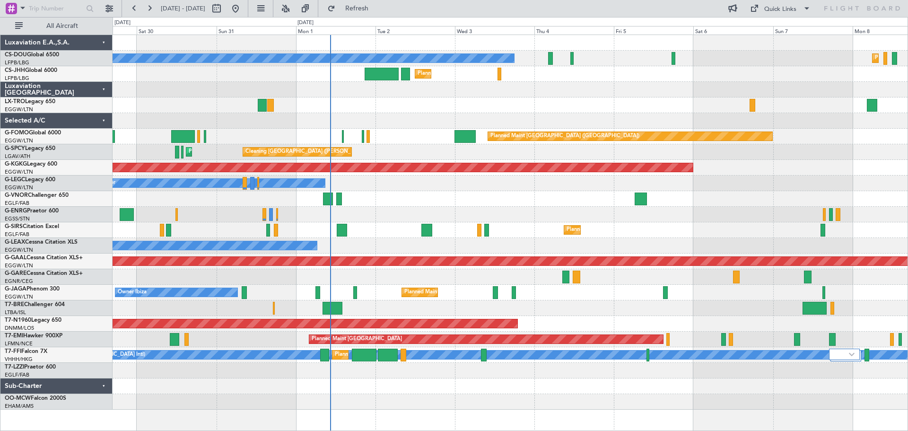
click at [729, 200] on div "Planned Maint [GEOGRAPHIC_DATA] ([GEOGRAPHIC_DATA]) Planned Maint [GEOGRAPHIC_D…" at bounding box center [509, 222] width 795 height 374
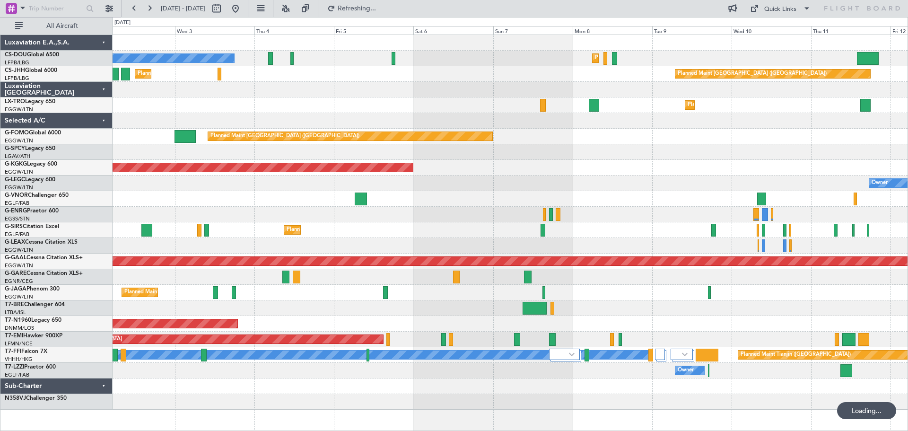
click at [511, 132] on div "Planned Maint [GEOGRAPHIC_DATA] ([GEOGRAPHIC_DATA])" at bounding box center [509, 137] width 795 height 16
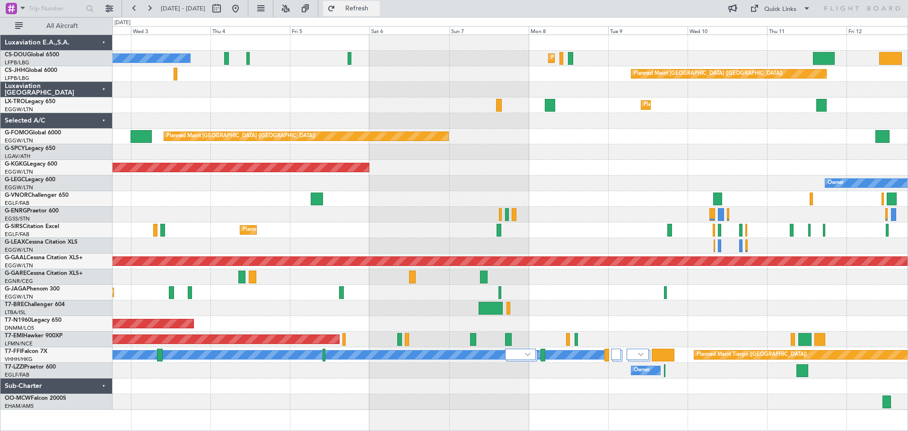
click at [377, 5] on span "Refresh" at bounding box center [357, 8] width 40 height 7
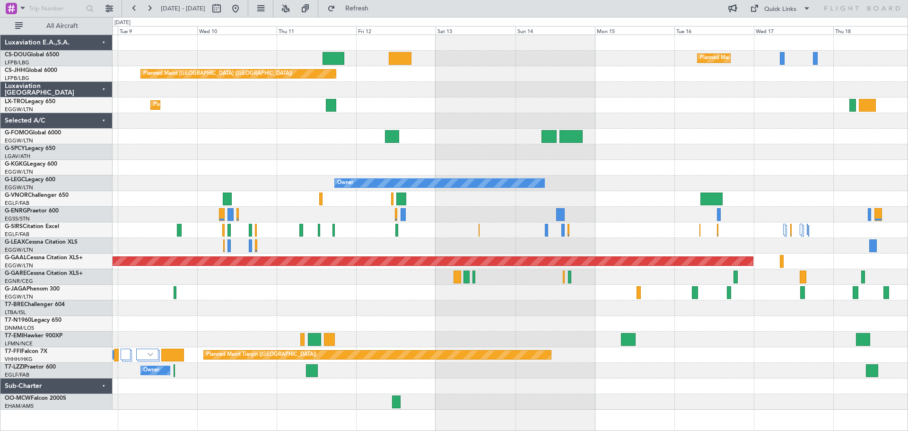
click at [372, 105] on div "Planned Maint Dusseldorf" at bounding box center [509, 105] width 795 height 16
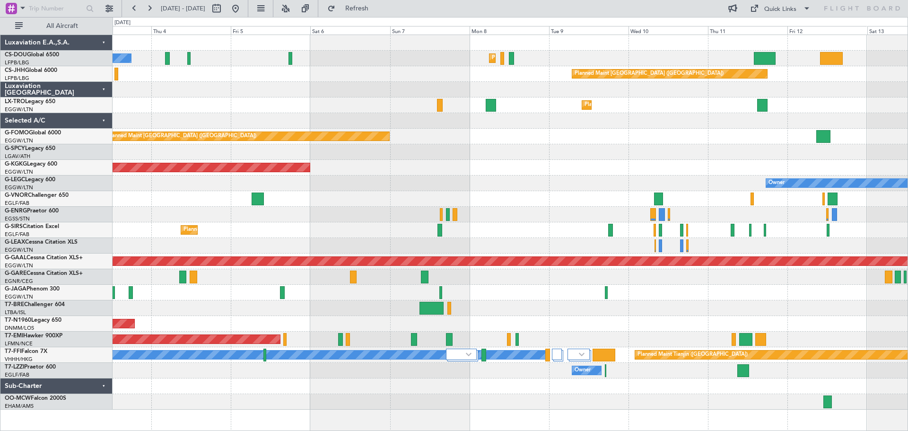
click at [689, 134] on div "Planned Maint [GEOGRAPHIC_DATA] ([GEOGRAPHIC_DATA])" at bounding box center [509, 137] width 795 height 16
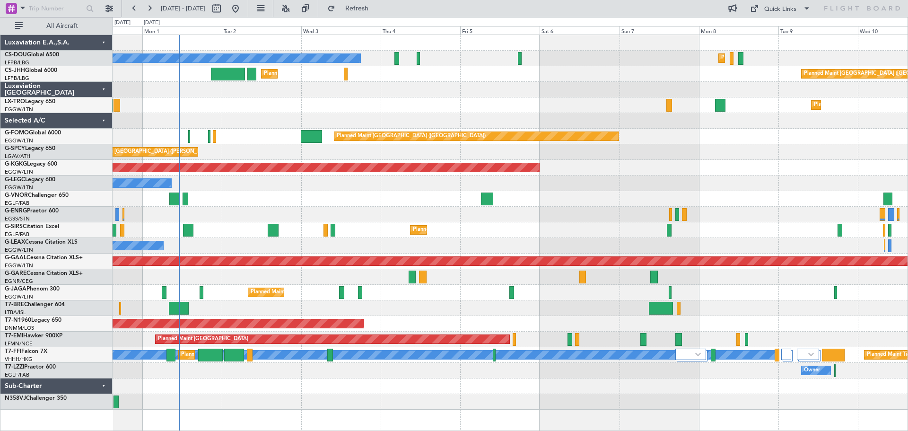
click at [419, 93] on div at bounding box center [509, 90] width 795 height 16
click at [582, 81] on div "Planned Maint [GEOGRAPHIC_DATA] ([GEOGRAPHIC_DATA]) Planned Maint [GEOGRAPHIC_D…" at bounding box center [509, 74] width 795 height 16
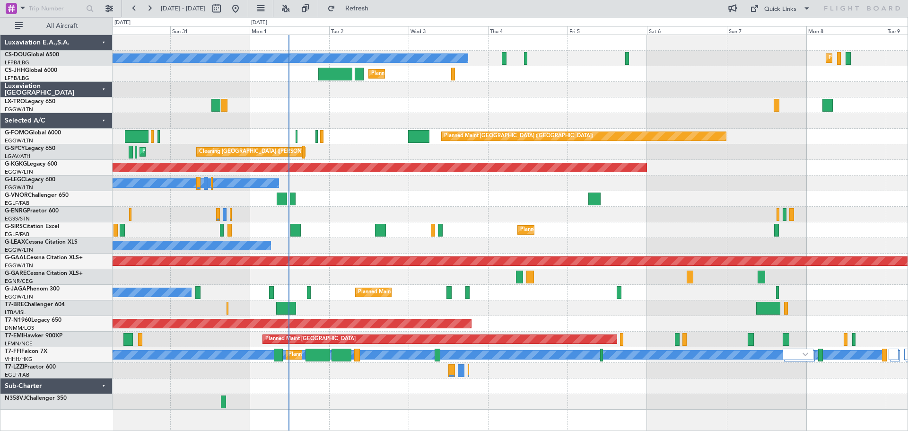
click at [341, 119] on div at bounding box center [509, 121] width 795 height 16
click at [789, 11] on div "Quick Links" at bounding box center [780, 9] width 32 height 9
click at [785, 29] on button "Trip Builder" at bounding box center [780, 31] width 71 height 23
